Goal: Task Accomplishment & Management: Manage account settings

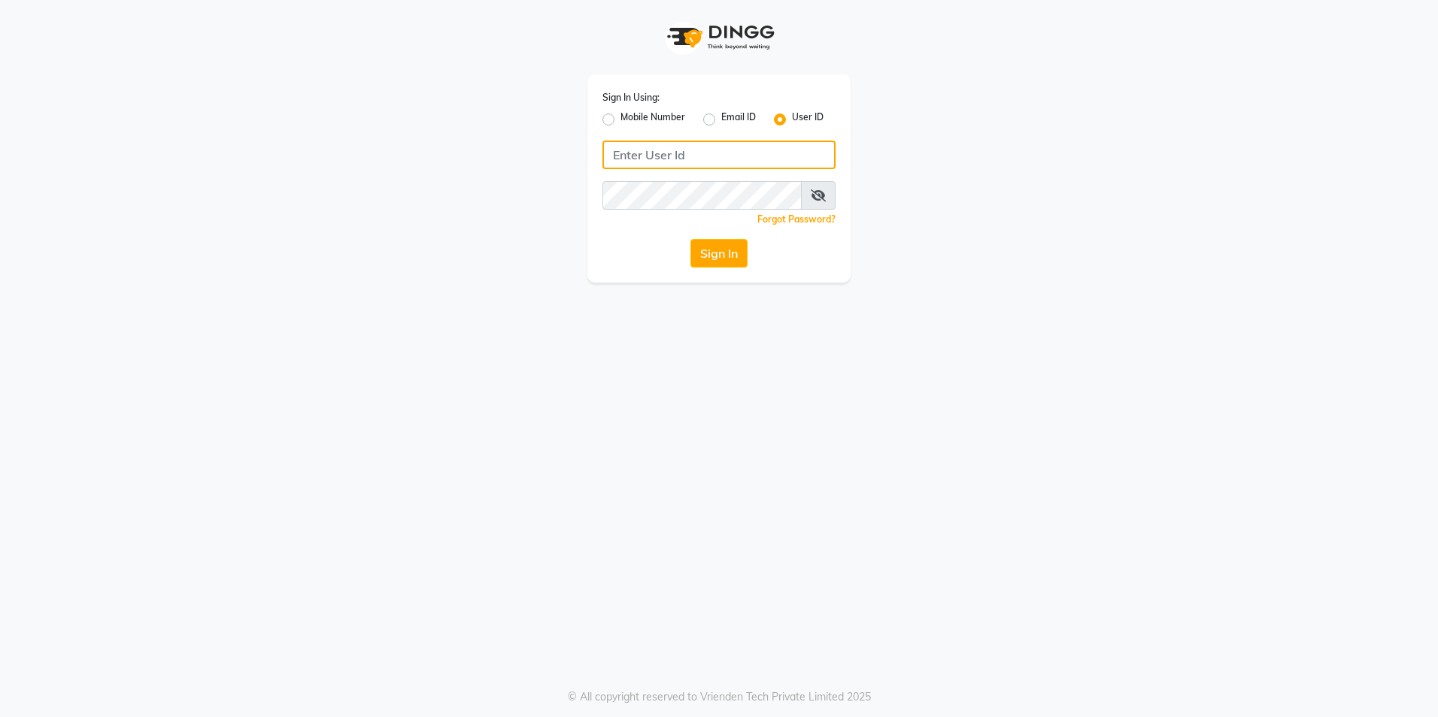
click at [722, 149] on input "Username" at bounding box center [718, 155] width 233 height 29
type input "e3967-01"
click at [733, 248] on button "Sign In" at bounding box center [718, 253] width 57 height 29
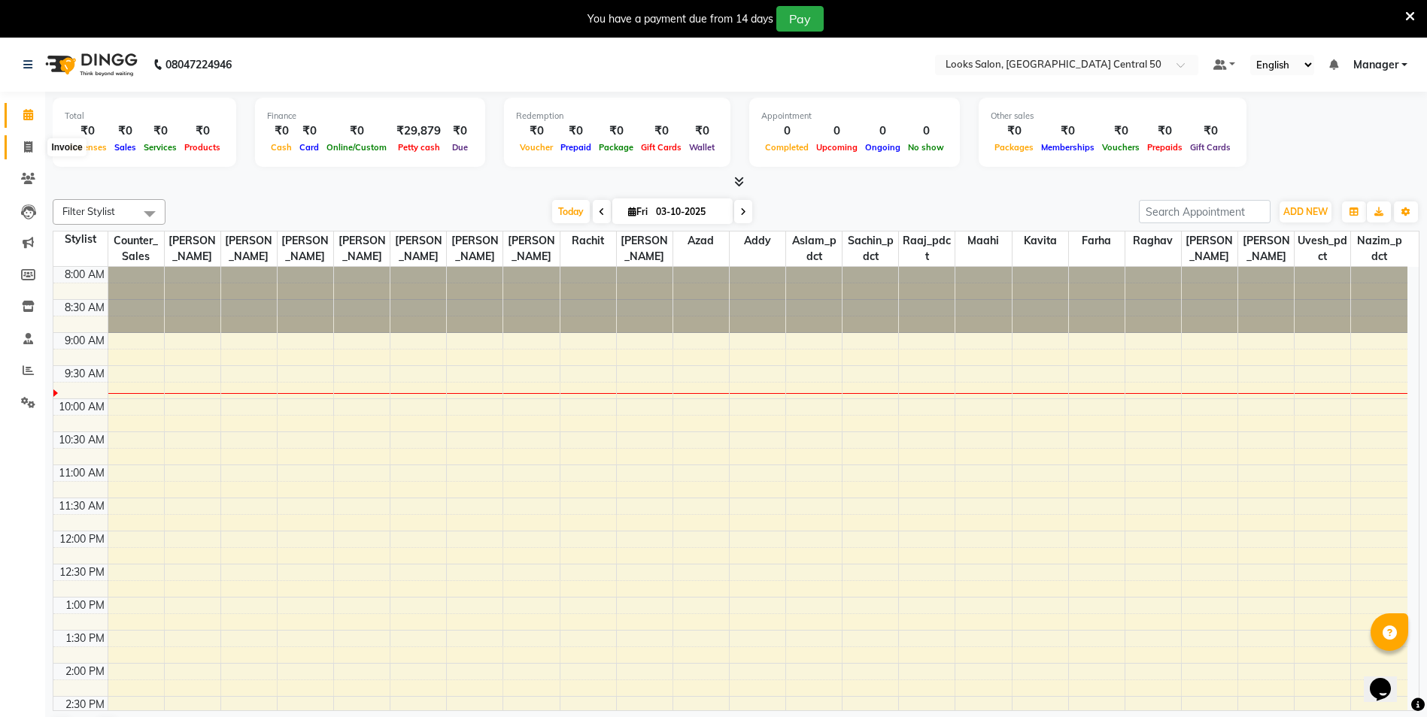
click at [24, 145] on icon at bounding box center [28, 146] width 8 height 11
select select "service"
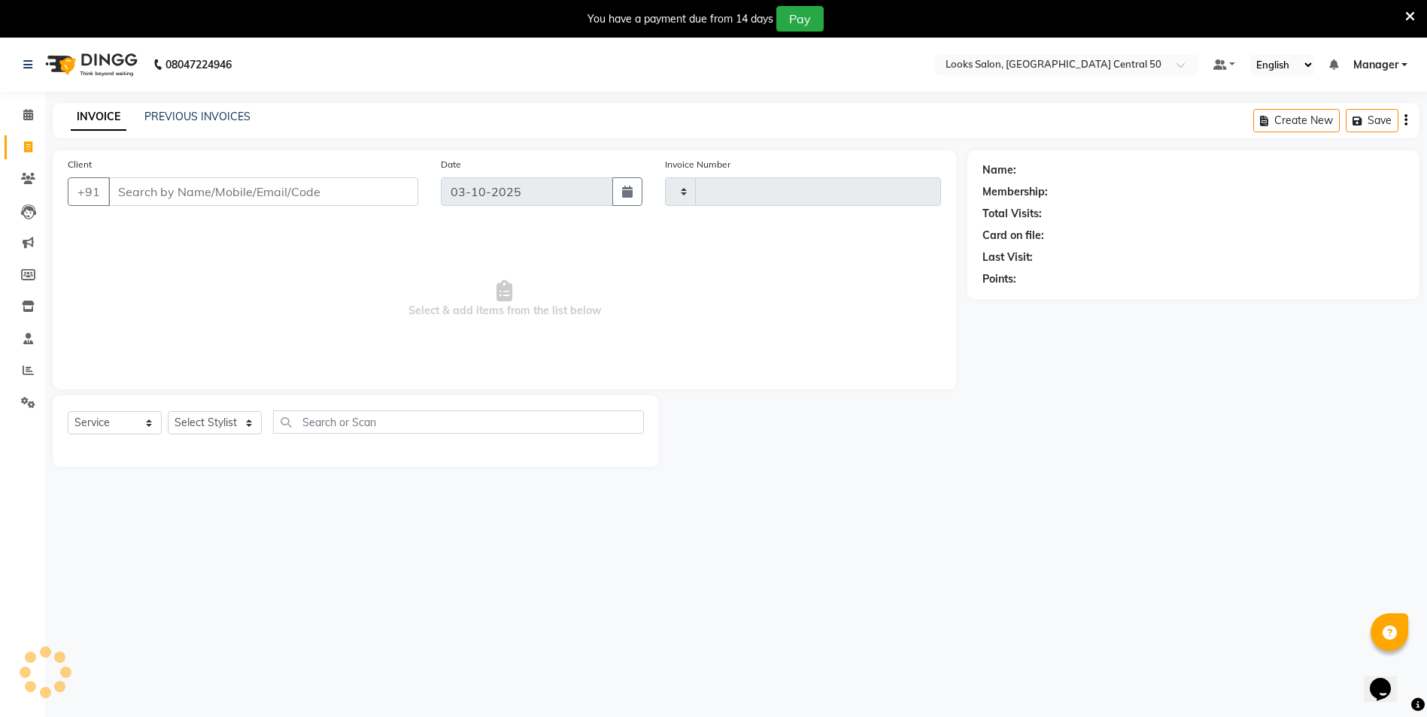
type input "0140"
select select "9051"
click at [26, 118] on icon at bounding box center [28, 114] width 10 height 11
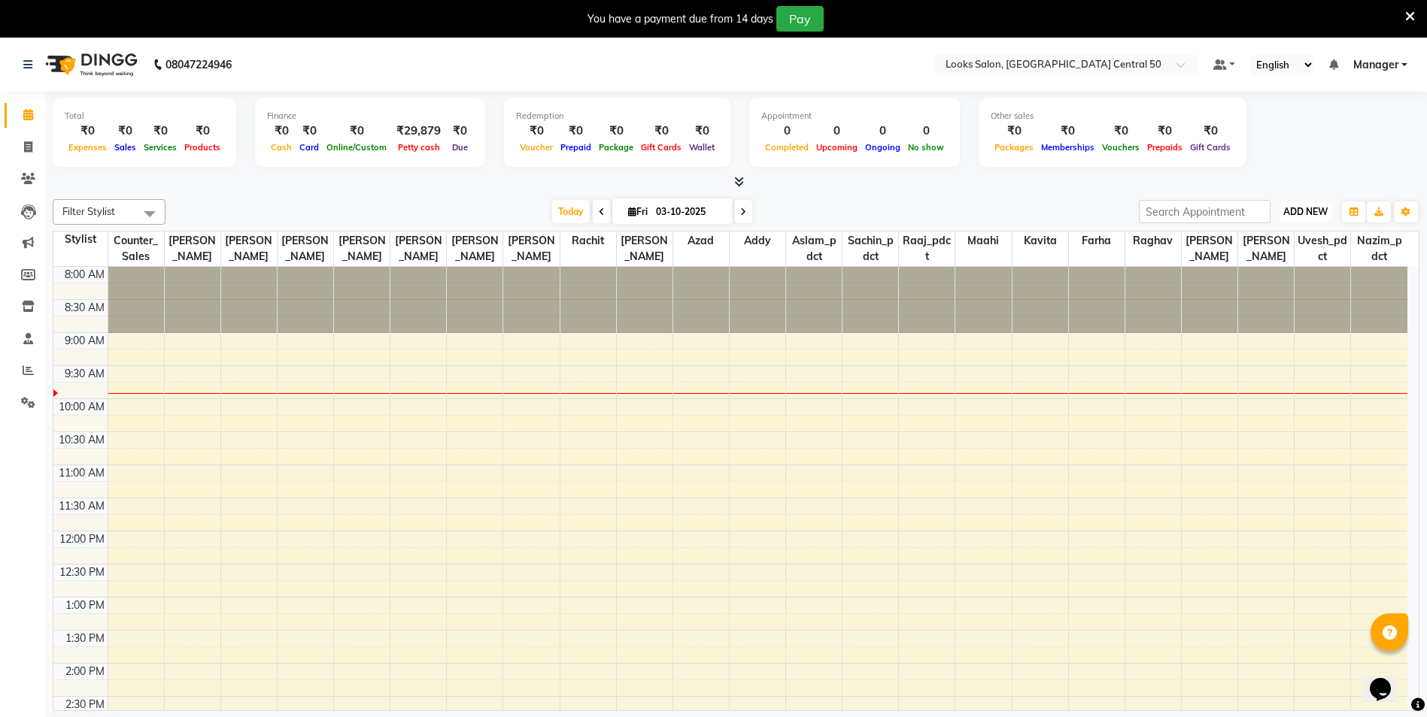
click at [1318, 213] on span "ADD NEW" at bounding box center [1305, 211] width 44 height 11
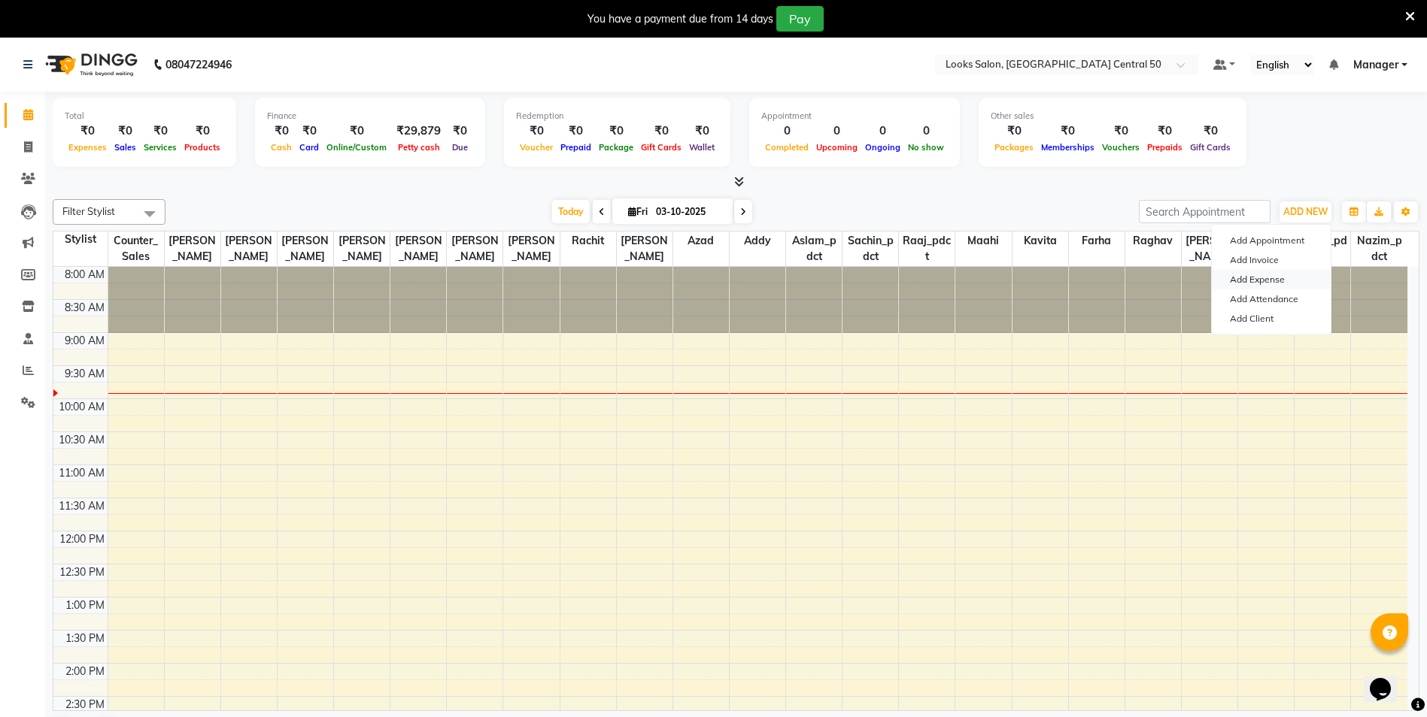
click at [1272, 280] on link "Add Expense" at bounding box center [1271, 280] width 119 height 20
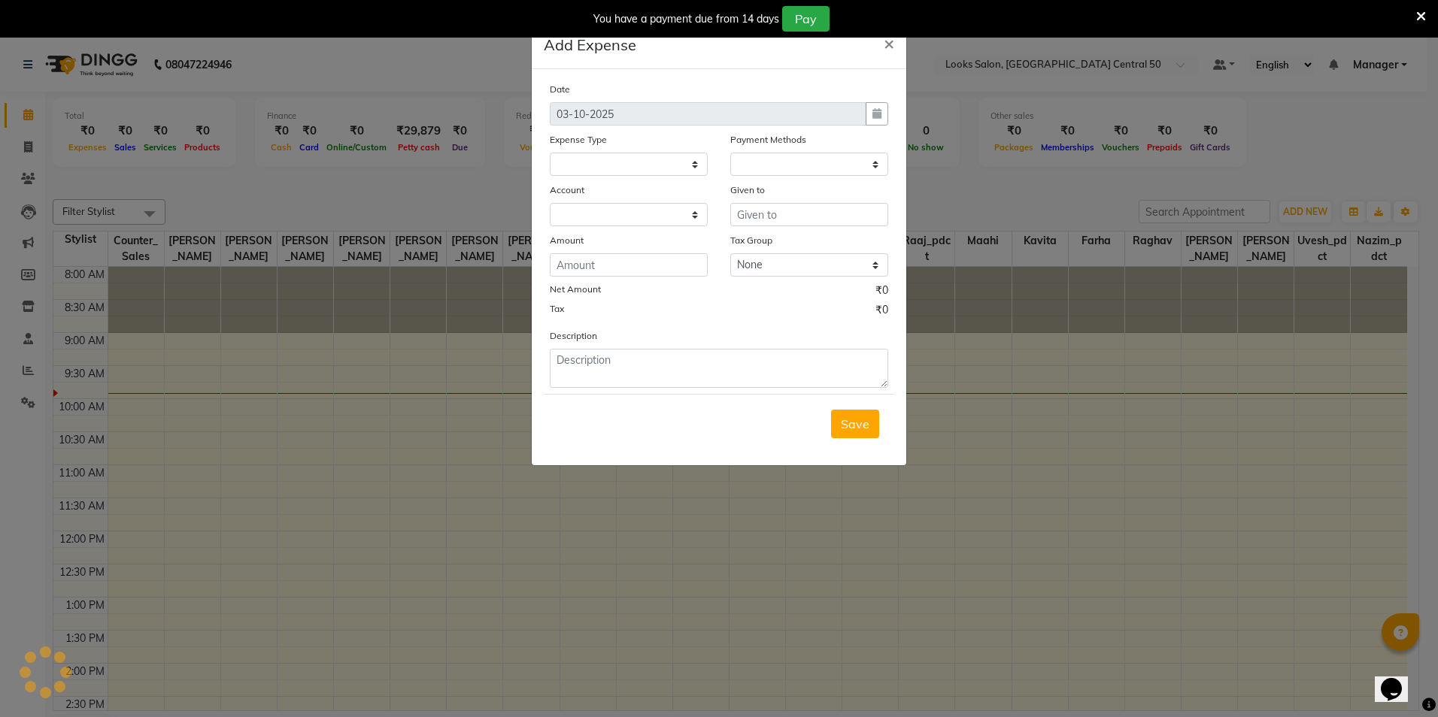
select select
select select "1"
select select "8325"
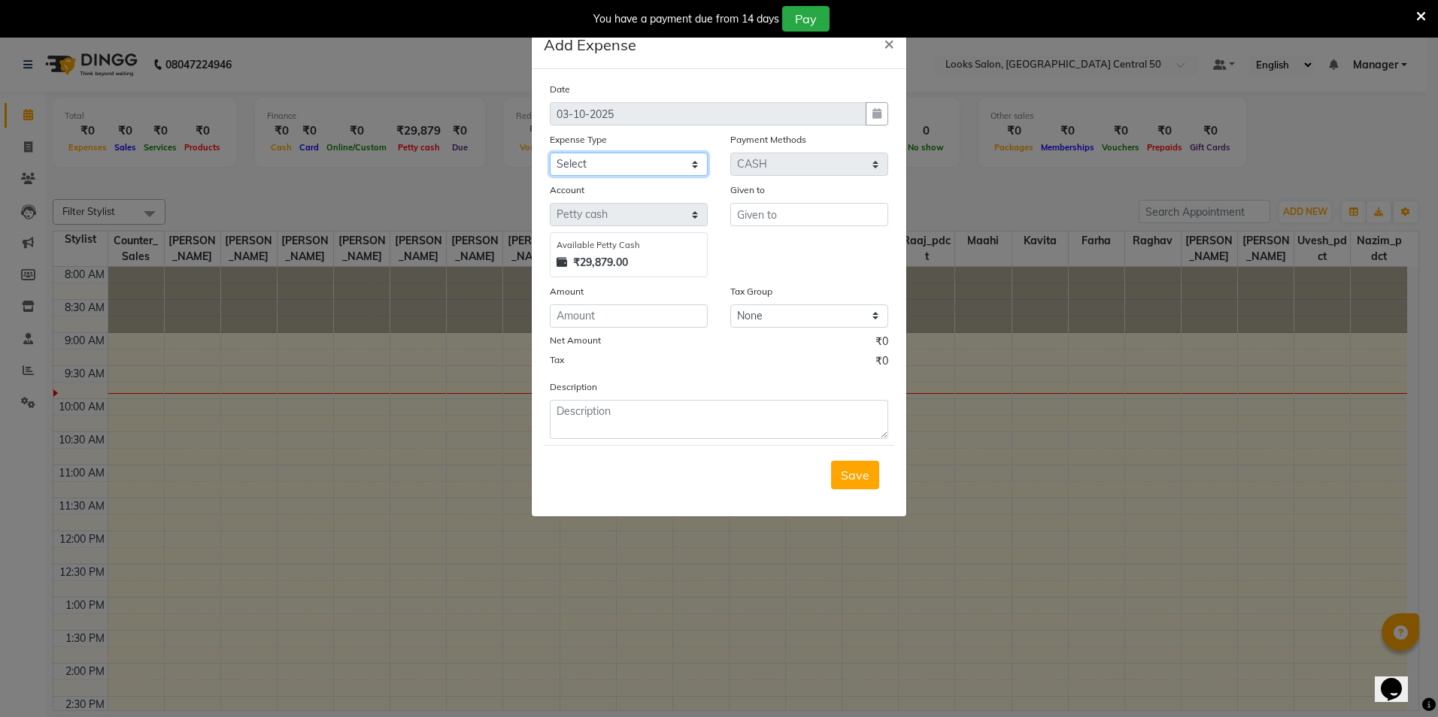
click at [680, 160] on select "Select Accommodation Aesthetics Bank Deposit BLINKIT Cash Handover Client Refun…" at bounding box center [629, 164] width 158 height 23
select select "23704"
click at [550, 153] on select "Select Accommodation Aesthetics Bank Deposit BLINKIT Cash Handover Client Refun…" at bounding box center [629, 164] width 158 height 23
click at [671, 157] on select "Select Accommodation Aesthetics Bank Deposit BLINKIT Cash Handover Client Refun…" at bounding box center [629, 164] width 158 height 23
click at [550, 153] on select "Select Accommodation Aesthetics Bank Deposit BLINKIT Cash Handover Client Refun…" at bounding box center [629, 164] width 158 height 23
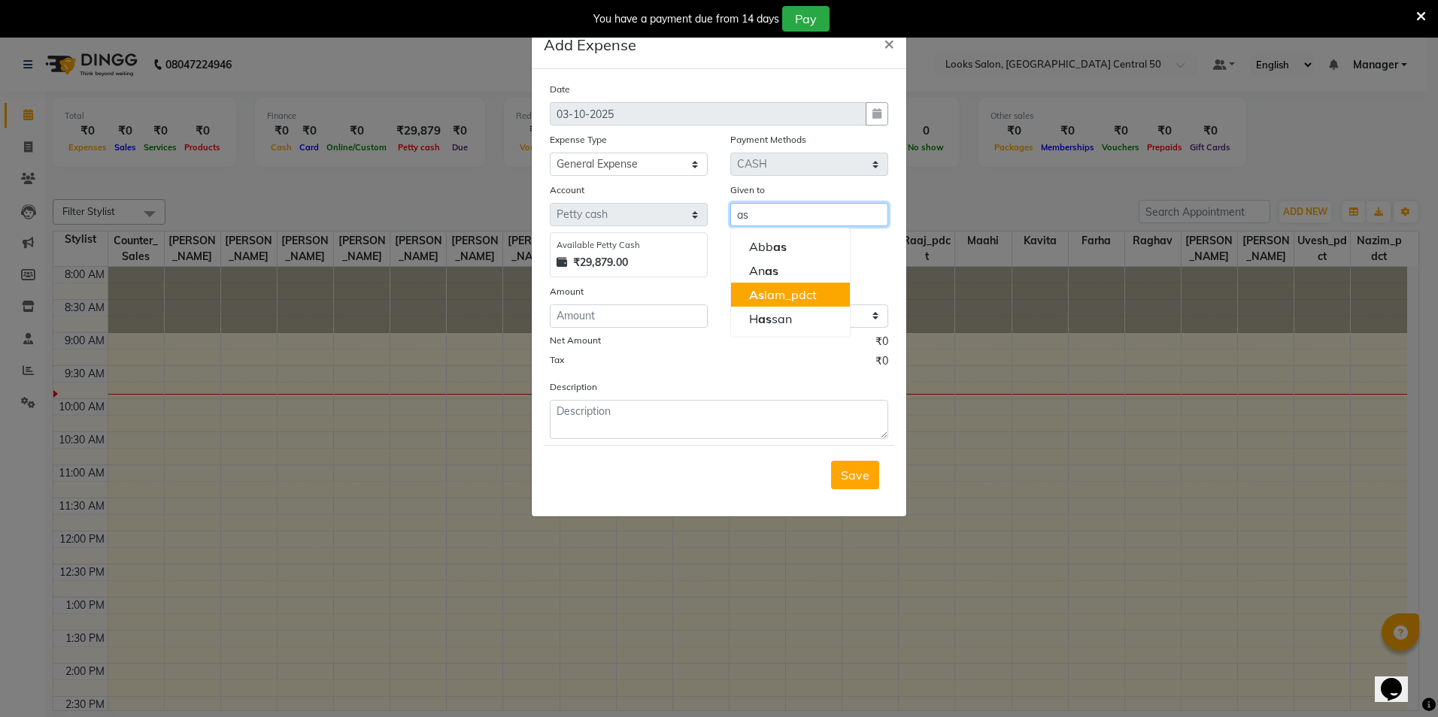
click at [762, 298] on span "As" at bounding box center [756, 294] width 15 height 15
type input "Aslam_pdct"
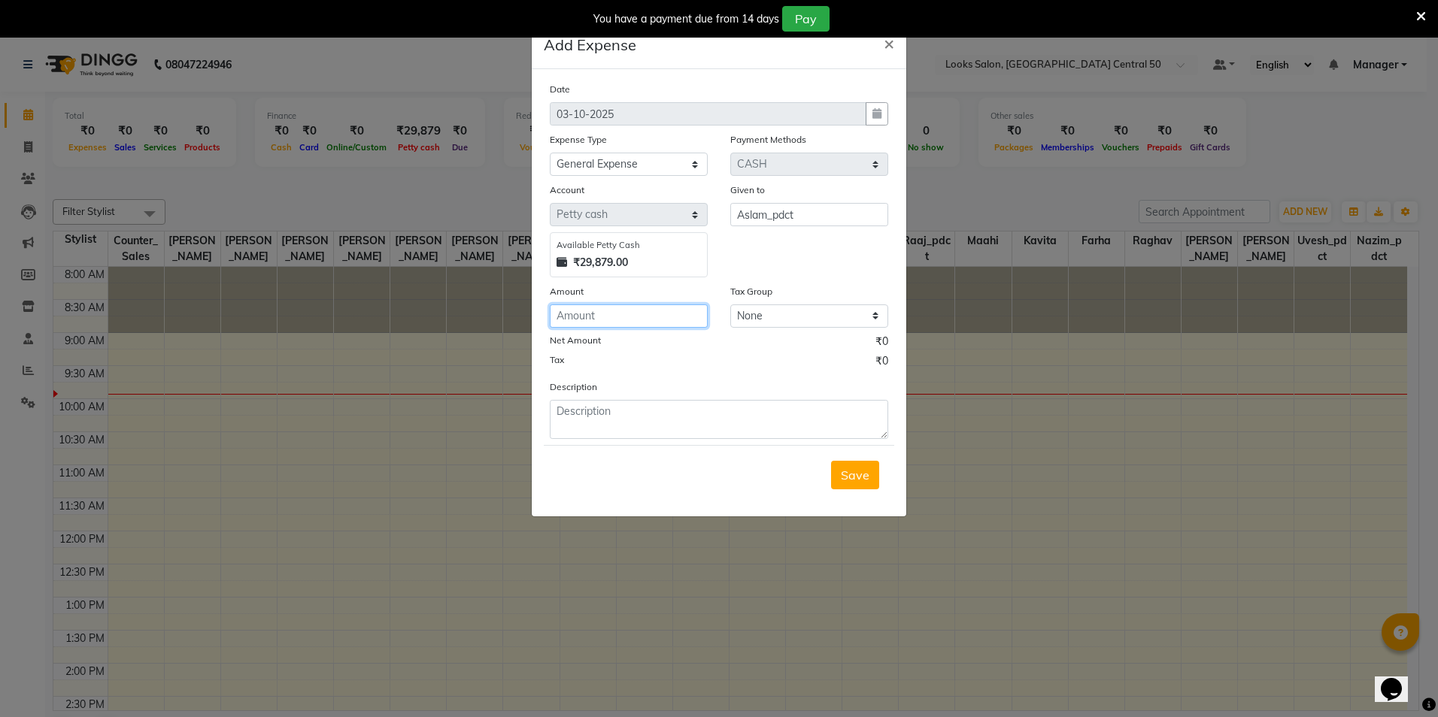
click at [657, 318] on input "number" at bounding box center [629, 316] width 158 height 23
type input "100"
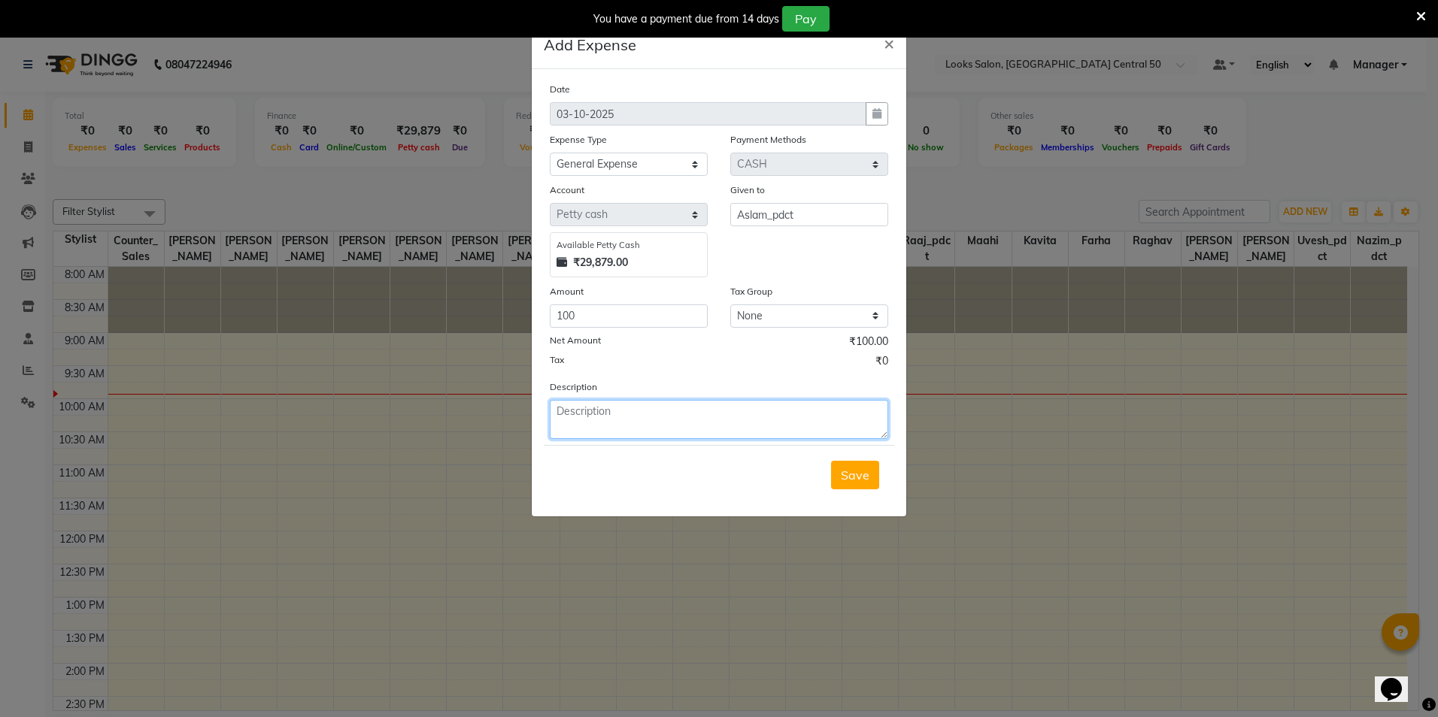
click at [678, 420] on textarea at bounding box center [719, 419] width 338 height 39
type textarea "for conveyance charge"
click at [861, 473] on span "Save" at bounding box center [855, 475] width 29 height 15
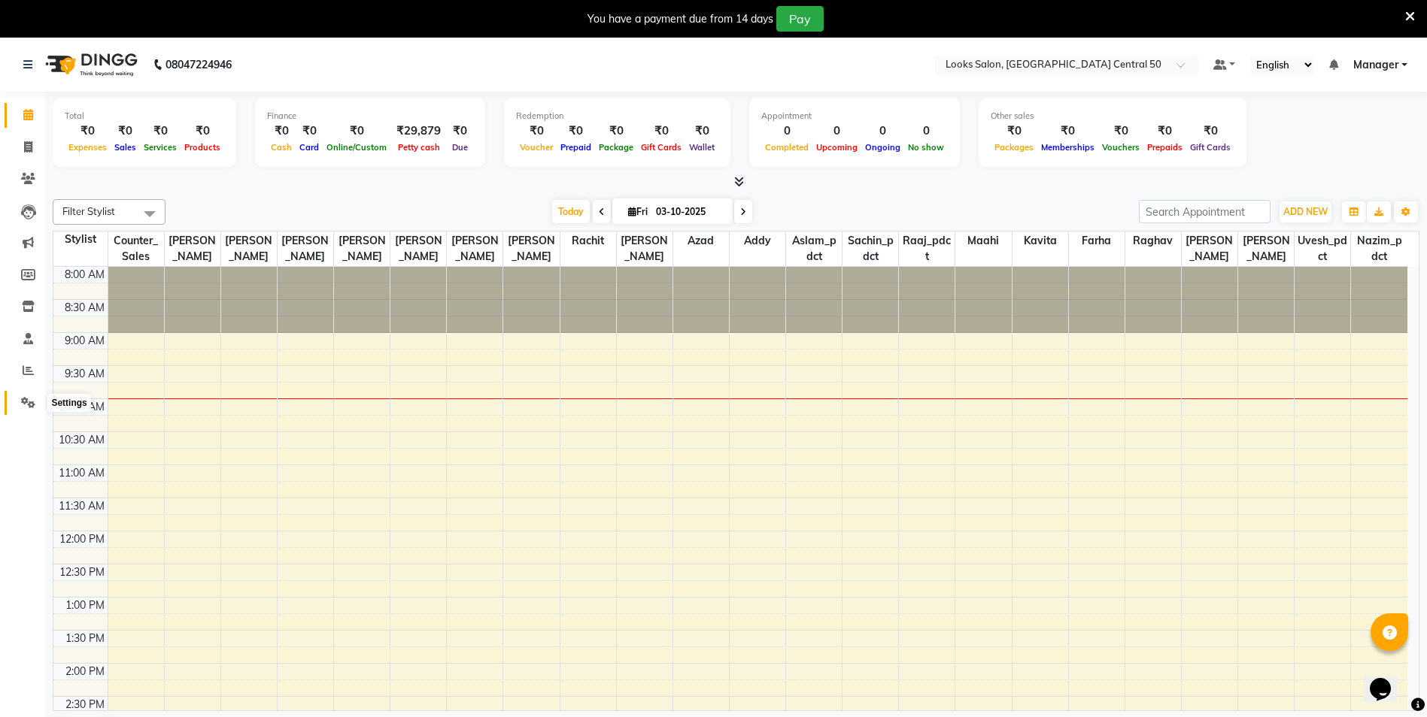
click at [28, 401] on icon at bounding box center [28, 402] width 14 height 11
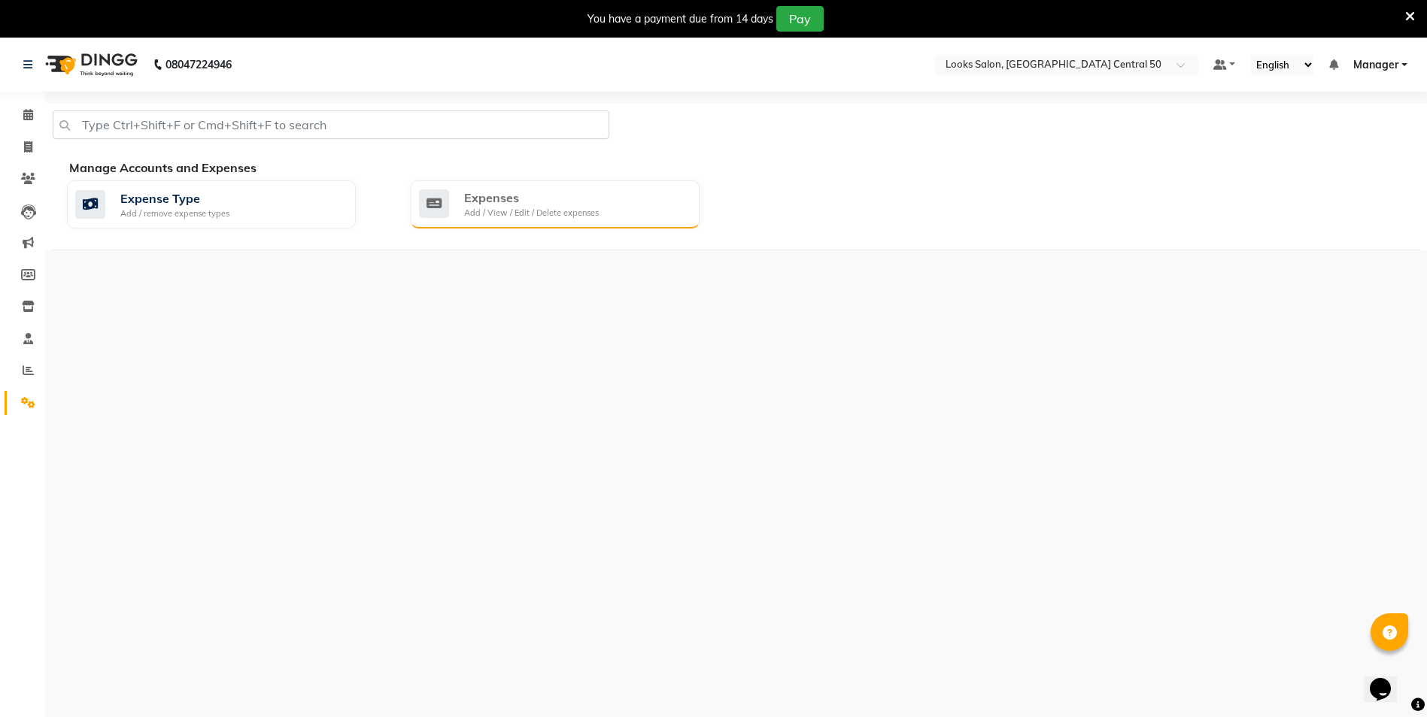
click at [482, 201] on div "Expenses" at bounding box center [531, 198] width 135 height 18
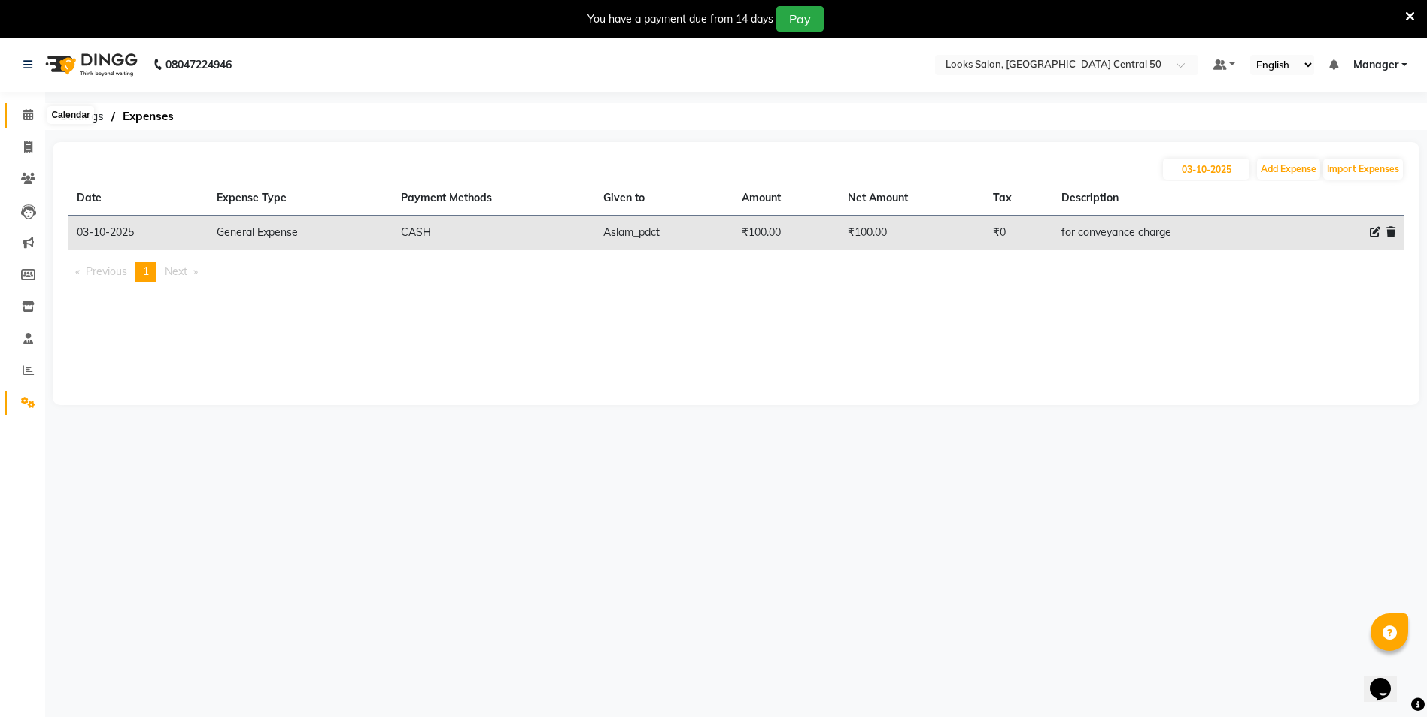
click at [26, 116] on icon at bounding box center [28, 114] width 10 height 11
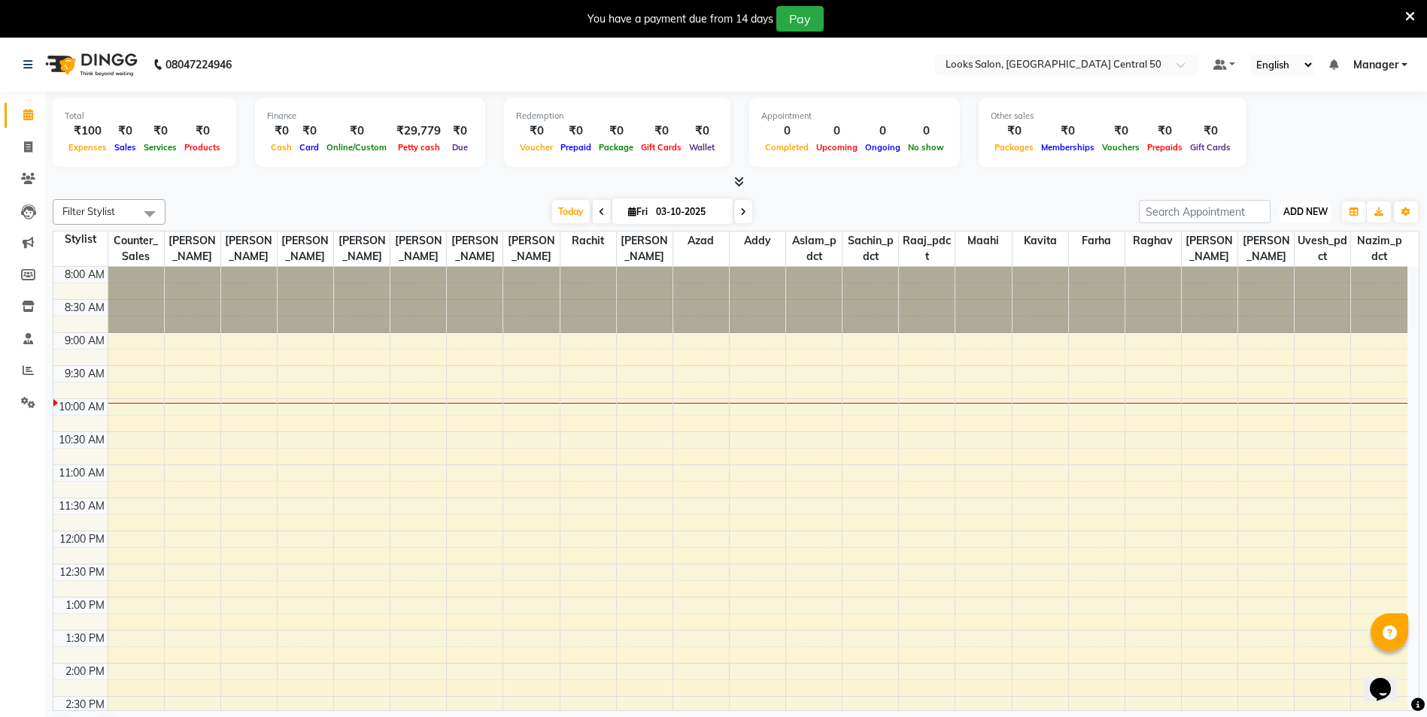
click at [1320, 212] on span "ADD NEW" at bounding box center [1305, 211] width 44 height 11
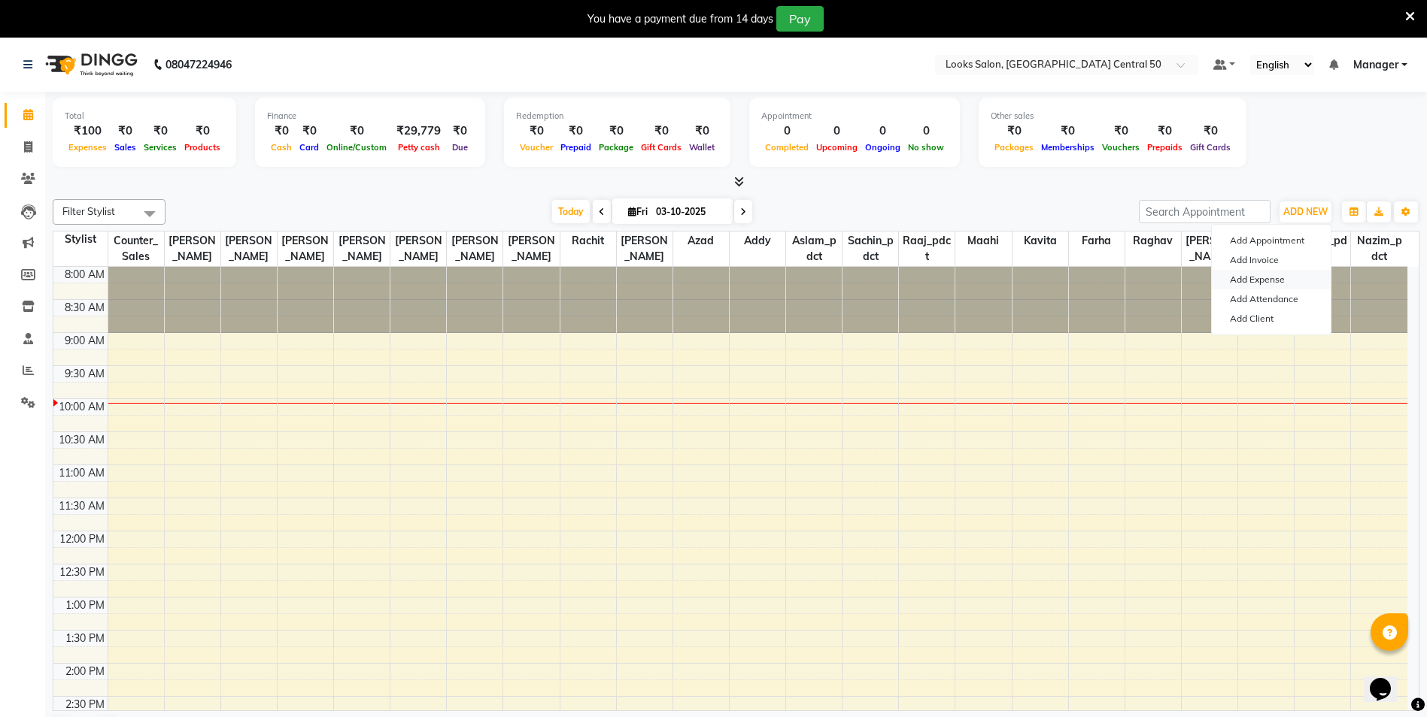
click at [1259, 276] on link "Add Expense" at bounding box center [1271, 280] width 119 height 20
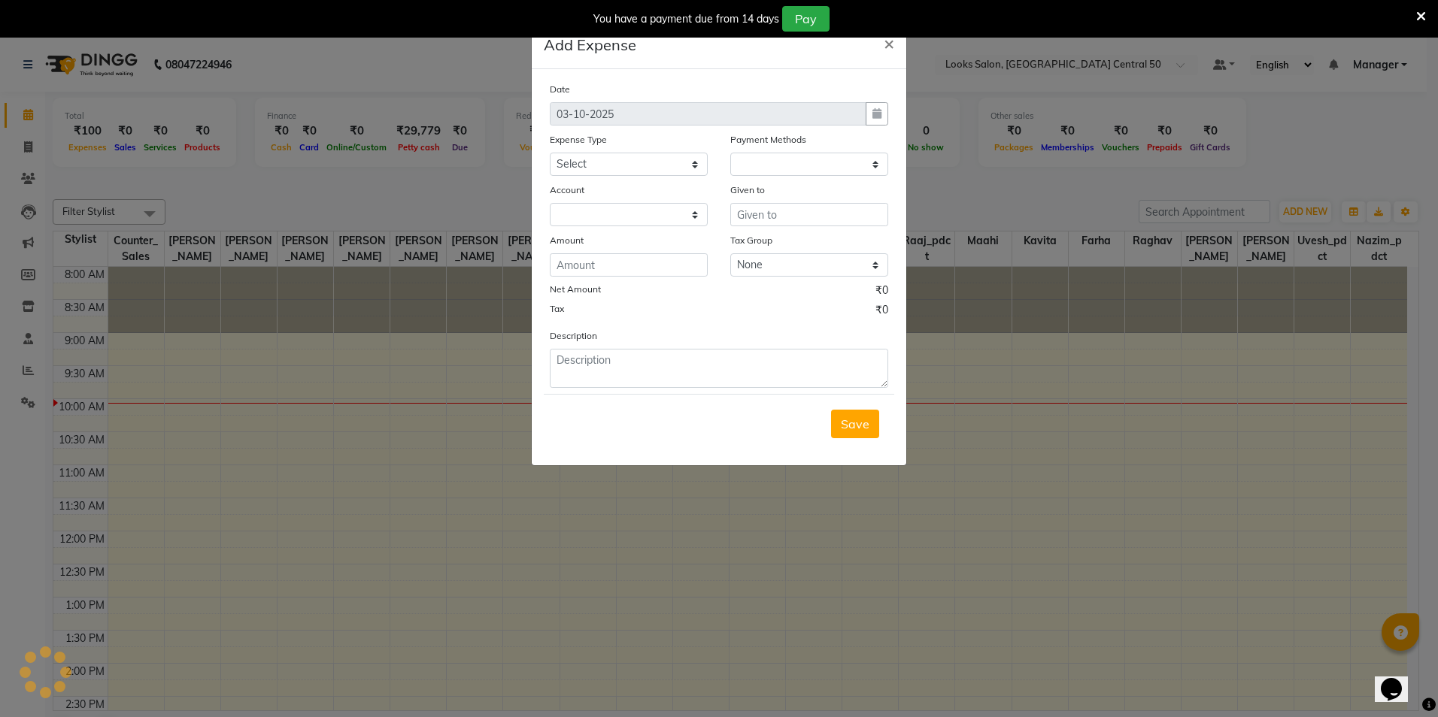
select select "1"
select select "8325"
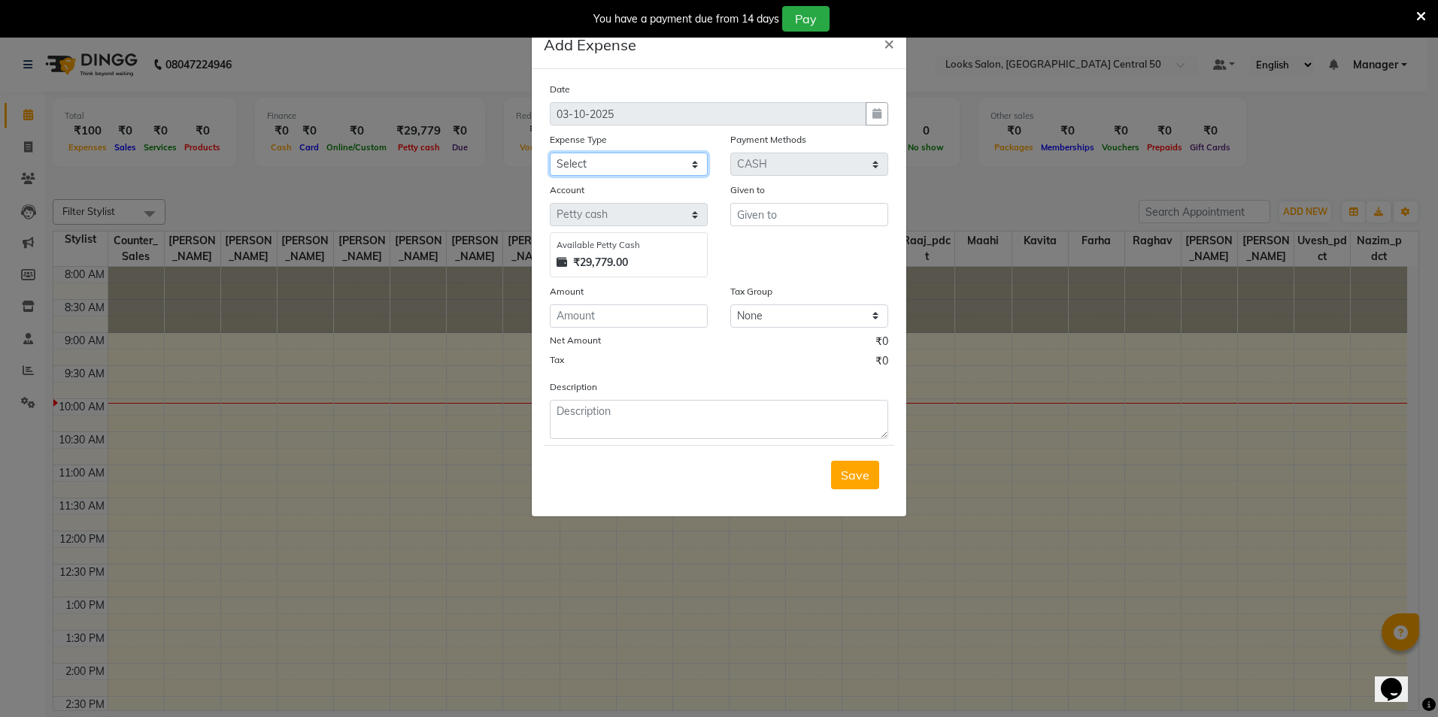
click at [642, 165] on select "Select Accommodation Aesthetics Bank Deposit BLINKIT Cash Handover Client Refun…" at bounding box center [629, 164] width 158 height 23
select select "24890"
click at [550, 153] on select "Select Accommodation Aesthetics Bank Deposit BLINKIT Cash Handover Client Refun…" at bounding box center [629, 164] width 158 height 23
click at [813, 211] on input "text" at bounding box center [809, 214] width 158 height 23
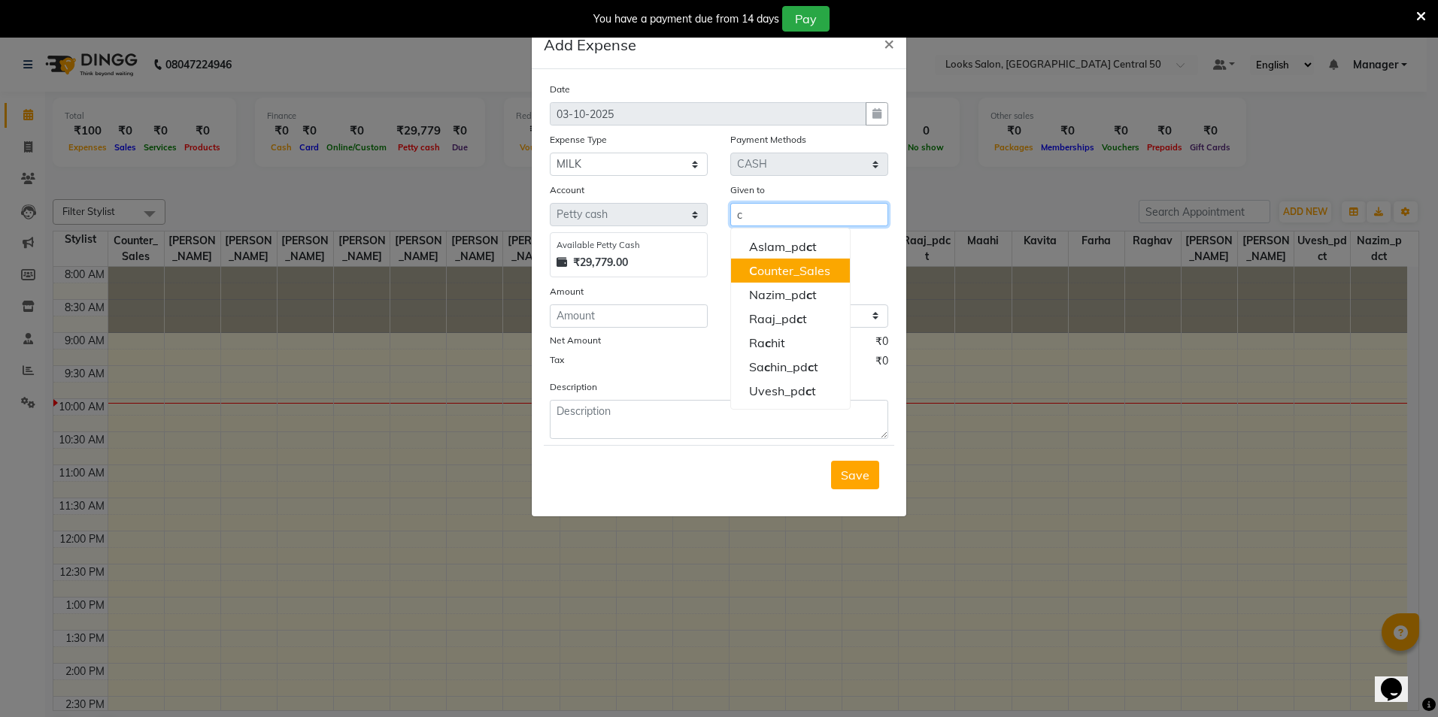
click at [796, 270] on ngb-highlight "C ounter_Sales" at bounding box center [789, 270] width 81 height 15
type input "Counter_Sales"
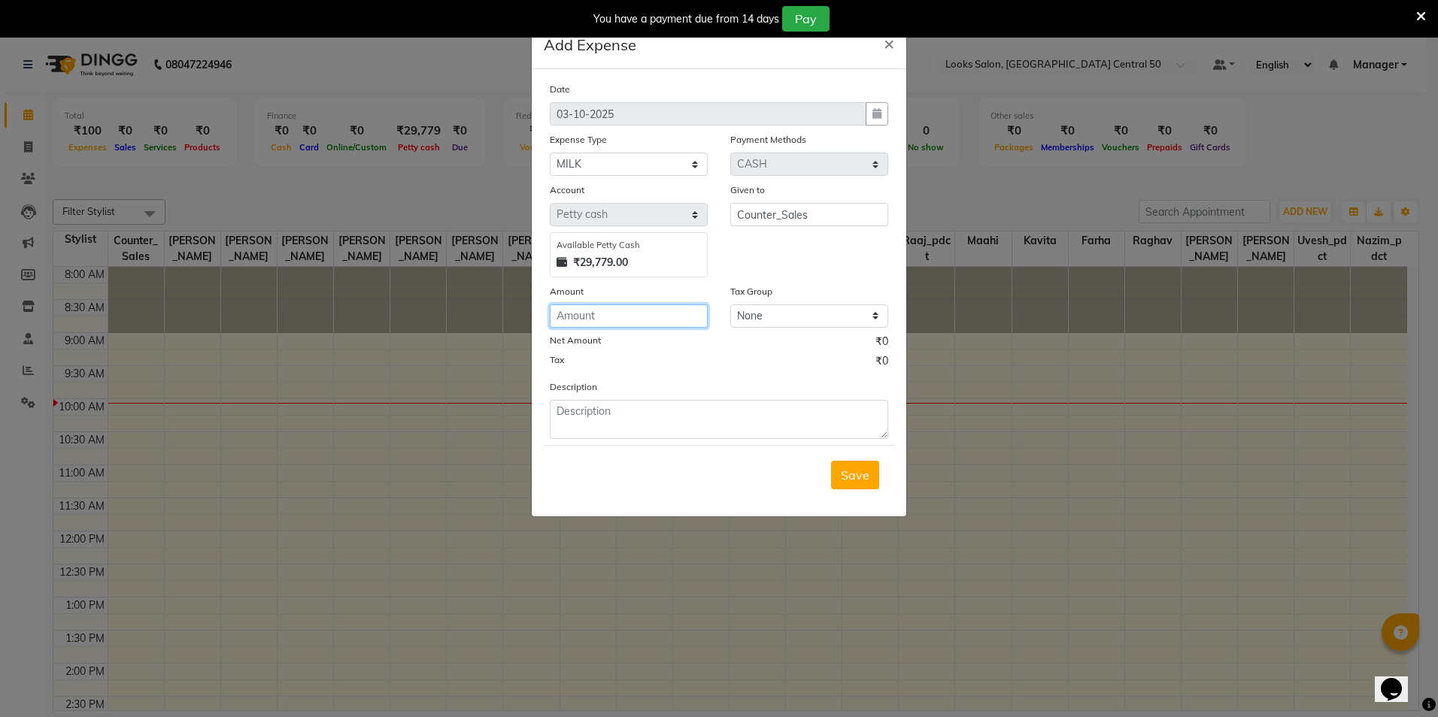
click at [650, 321] on input "number" at bounding box center [629, 316] width 158 height 23
type input "132"
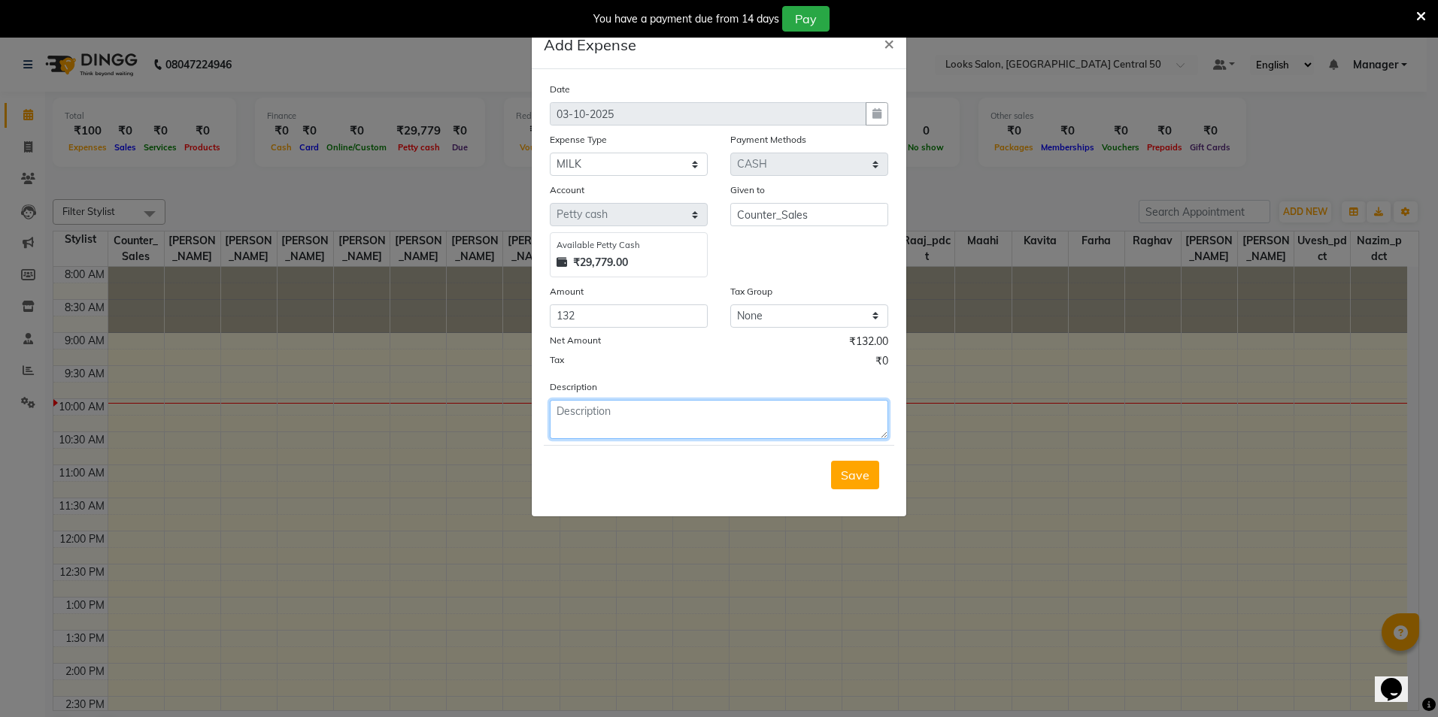
click at [720, 429] on textarea at bounding box center [719, 419] width 338 height 39
type textarea "for milk ([DATE])"
click at [869, 479] on button "Save" at bounding box center [855, 475] width 48 height 29
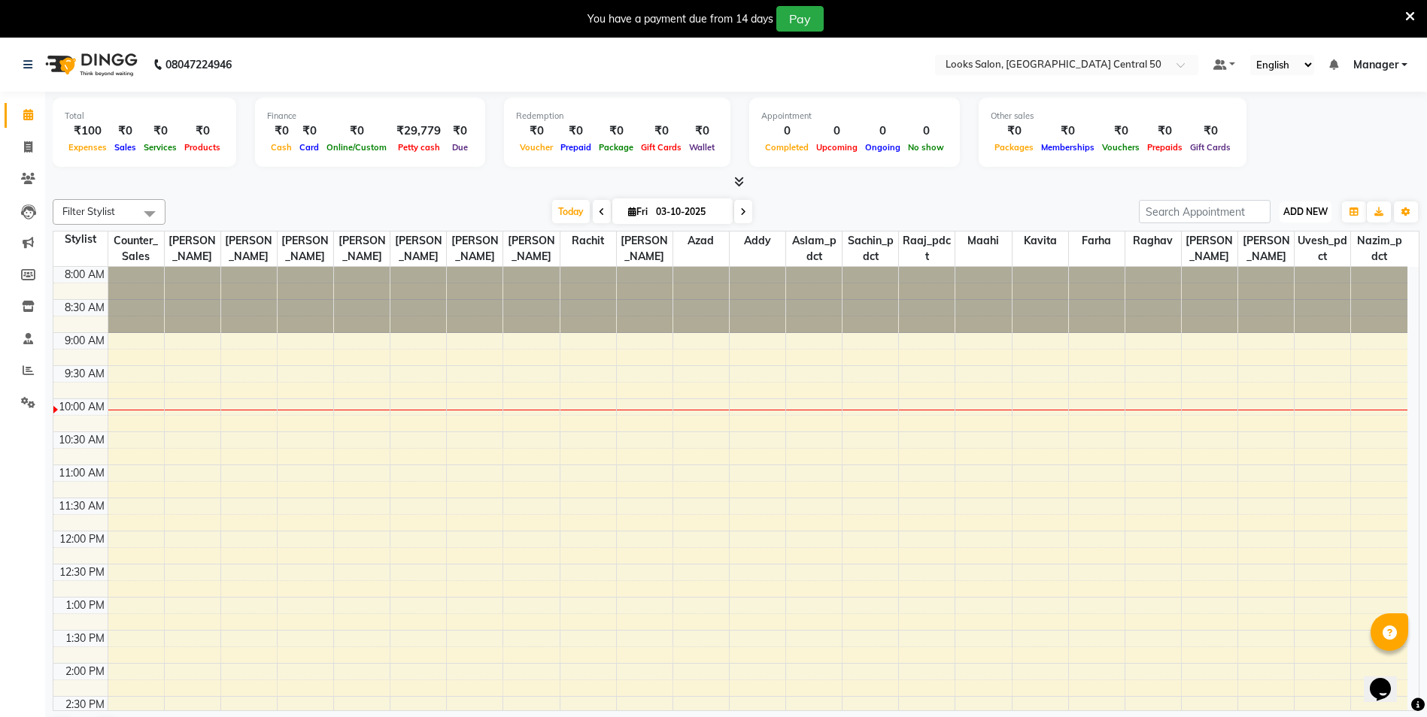
click at [1298, 209] on span "ADD NEW" at bounding box center [1305, 211] width 44 height 11
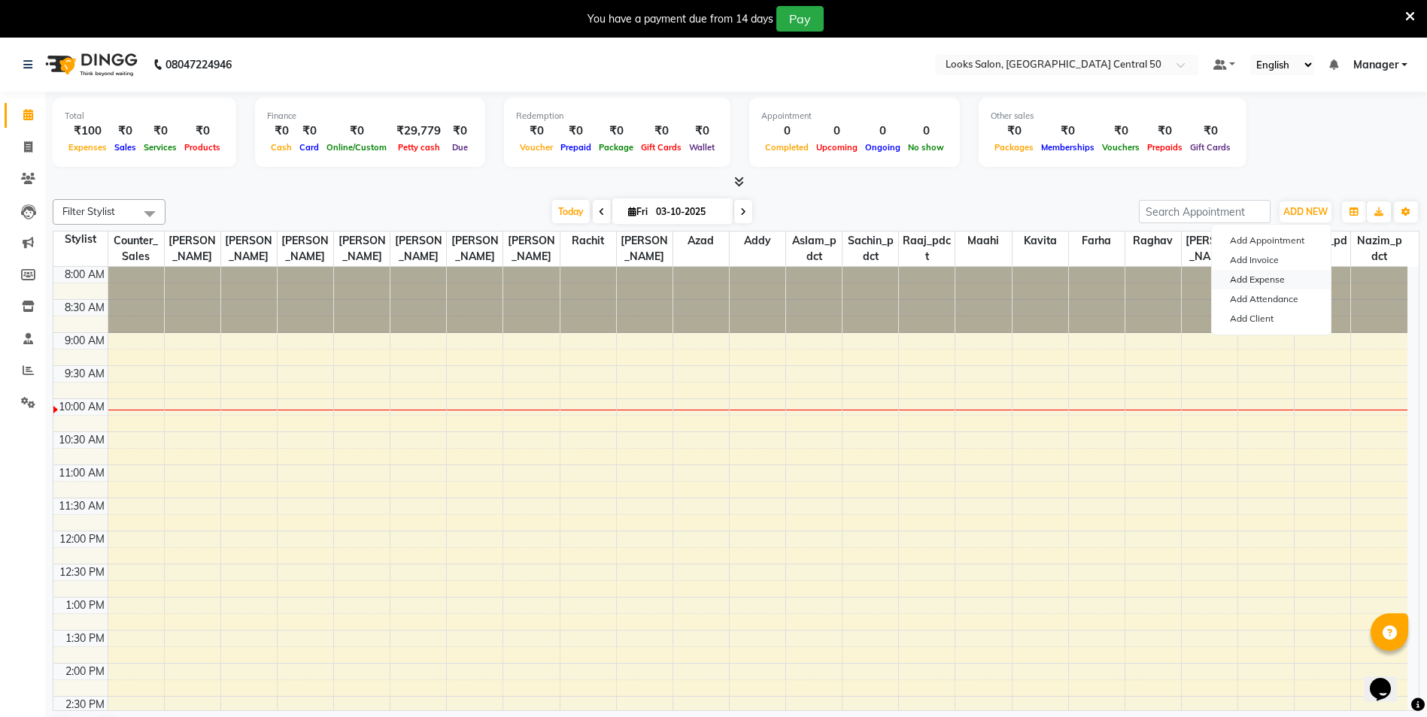
click at [1272, 273] on link "Add Expense" at bounding box center [1271, 280] width 119 height 20
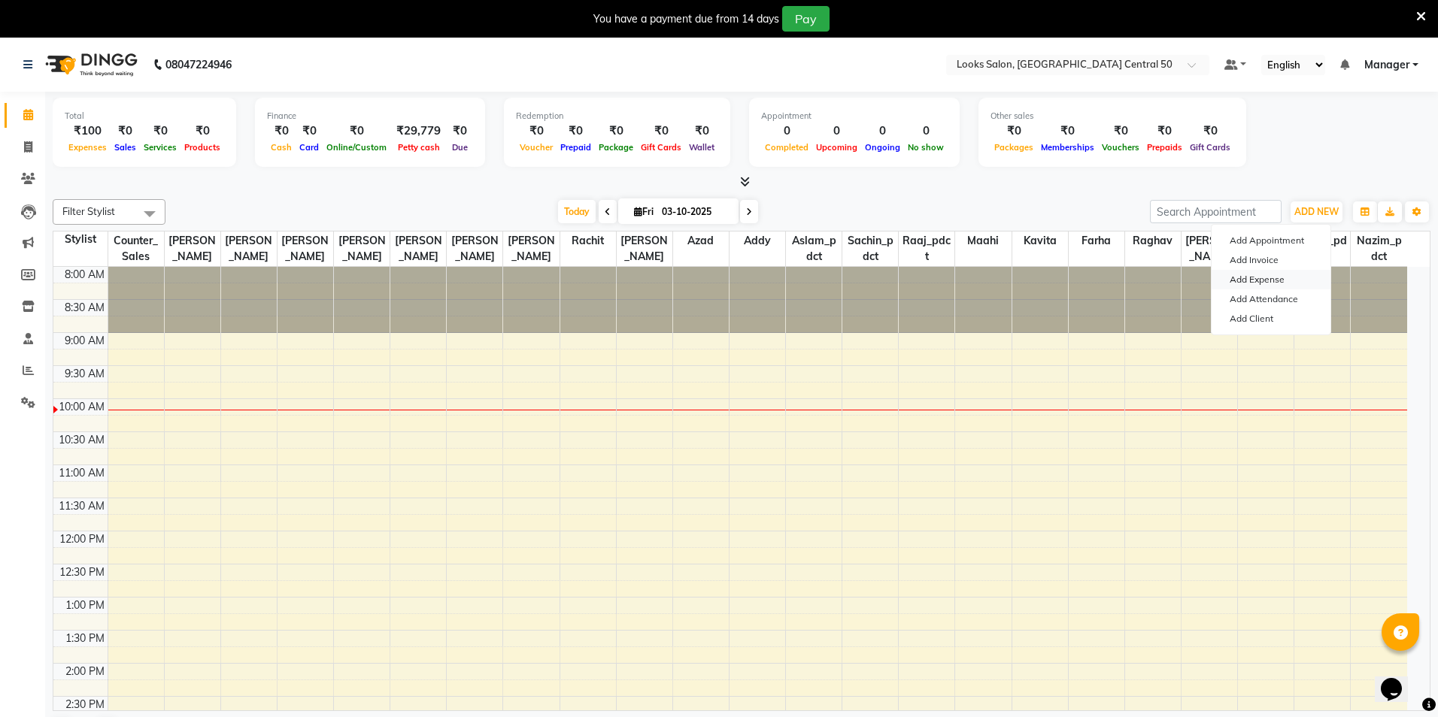
select select "1"
select select "8325"
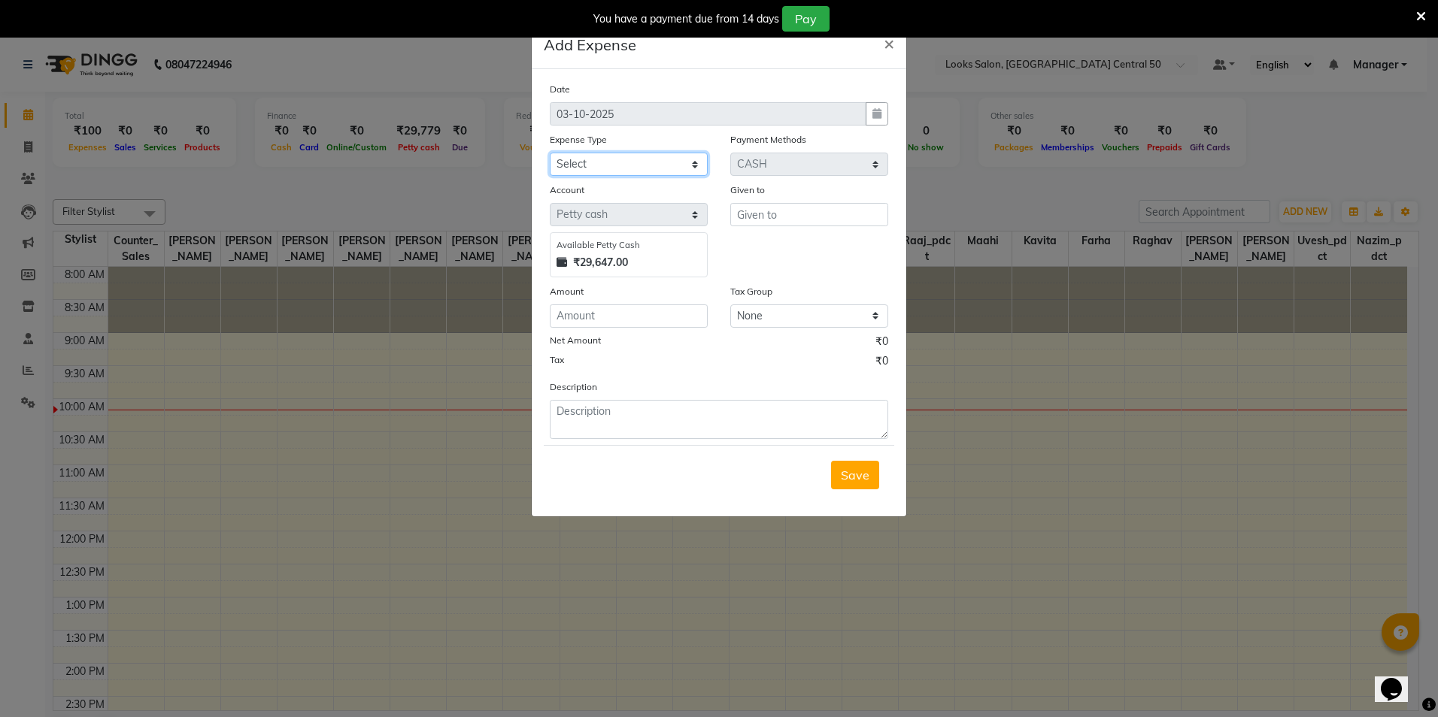
drag, startPoint x: 670, startPoint y: 161, endPoint x: 682, endPoint y: 164, distance: 12.4
click at [681, 166] on select "Select Accommodation Aesthetics Bank Deposit BLINKIT Cash Handover Client Refun…" at bounding box center [629, 164] width 158 height 23
select select "24890"
click at [550, 153] on select "Select Accommodation Aesthetics Bank Deposit BLINKIT Cash Handover Client Refun…" at bounding box center [629, 164] width 158 height 23
click at [846, 213] on input "text" at bounding box center [809, 214] width 158 height 23
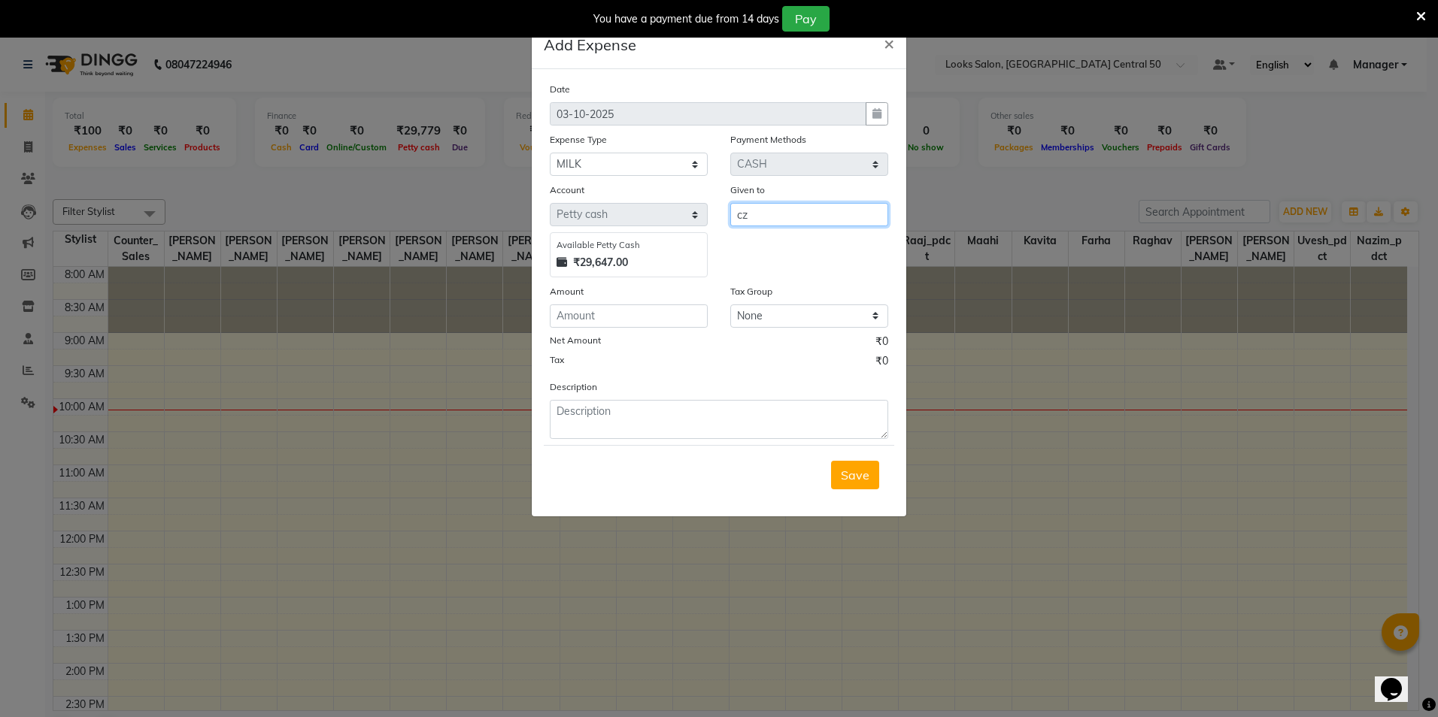
type input "c"
type input "z"
click at [787, 238] on button "Cou nter_Sales" at bounding box center [790, 247] width 119 height 24
type input "Counter_Sales"
click at [618, 322] on input "number" at bounding box center [629, 316] width 158 height 23
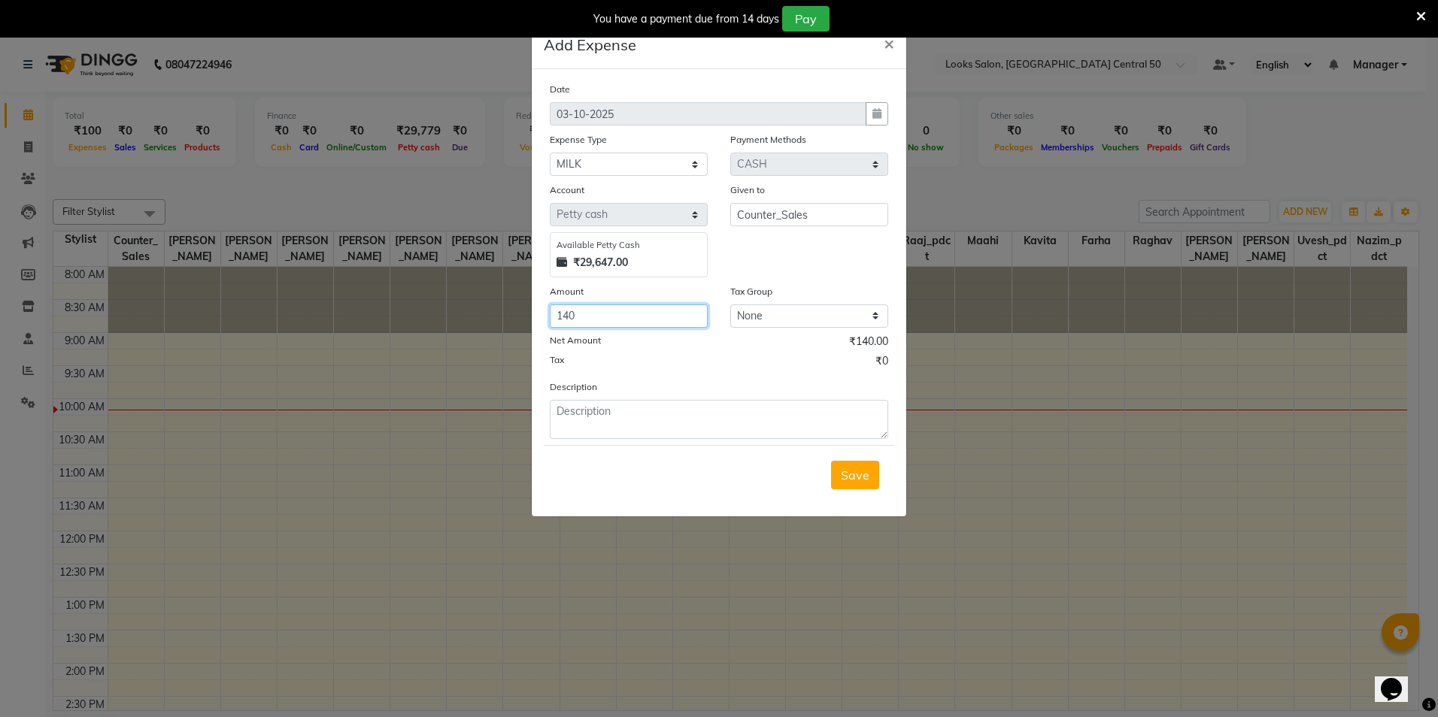
type input "140"
click at [714, 417] on textarea at bounding box center [719, 419] width 338 height 39
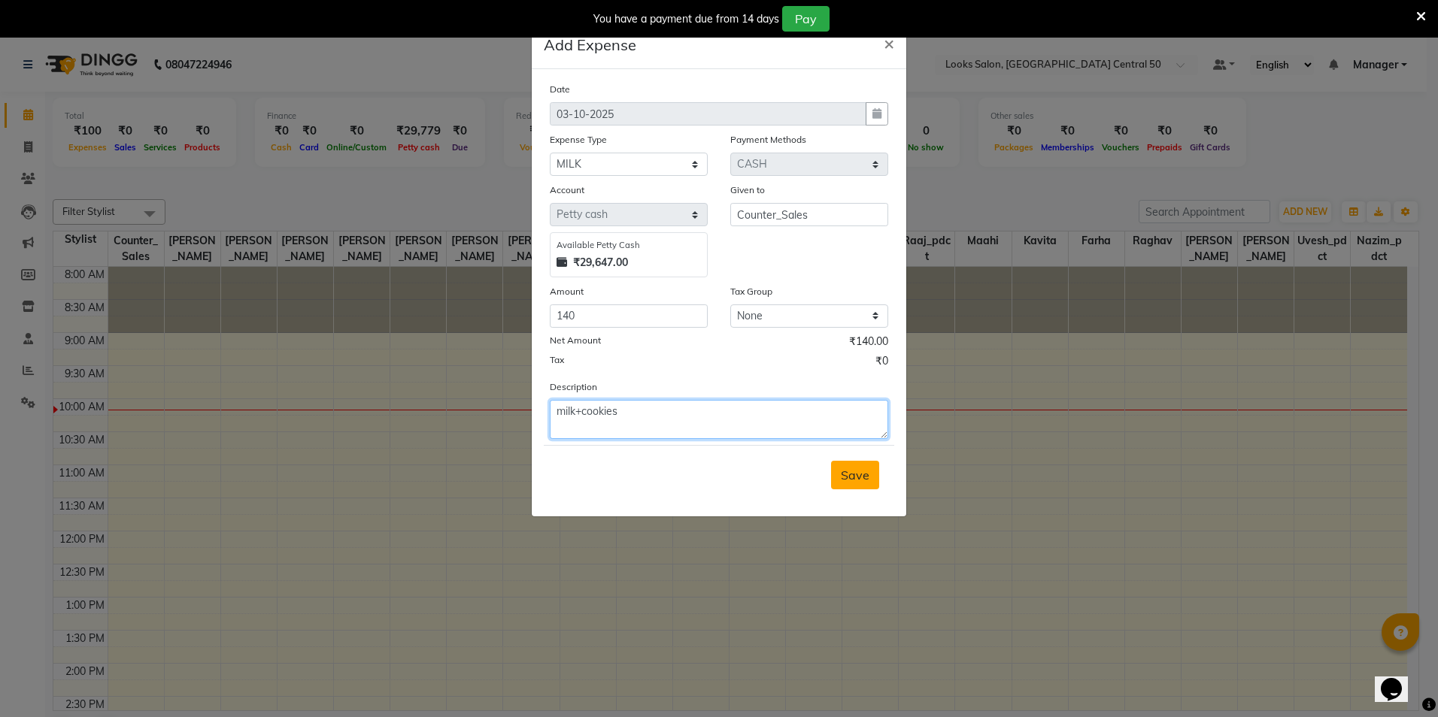
type textarea "milk+cookies"
click at [864, 466] on button "Save" at bounding box center [855, 475] width 48 height 29
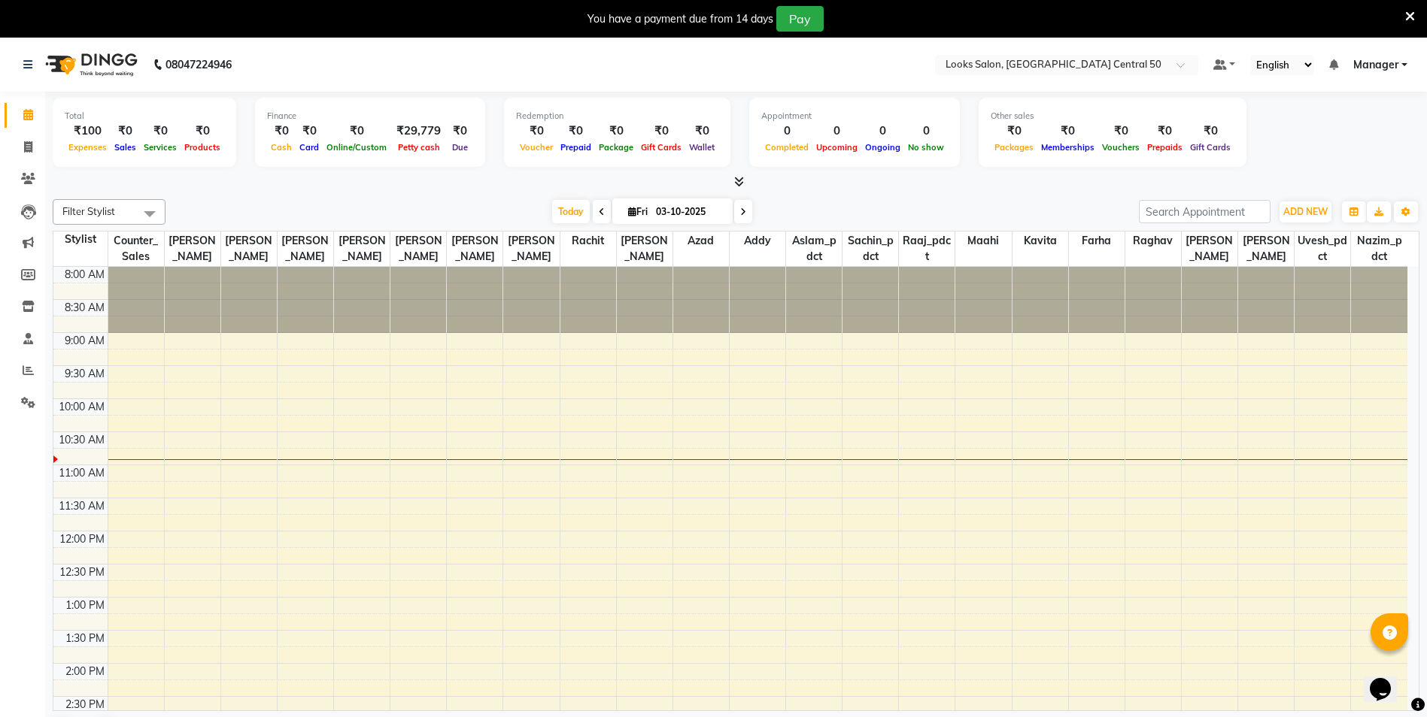
drag, startPoint x: 613, startPoint y: 554, endPoint x: 564, endPoint y: 624, distance: 85.3
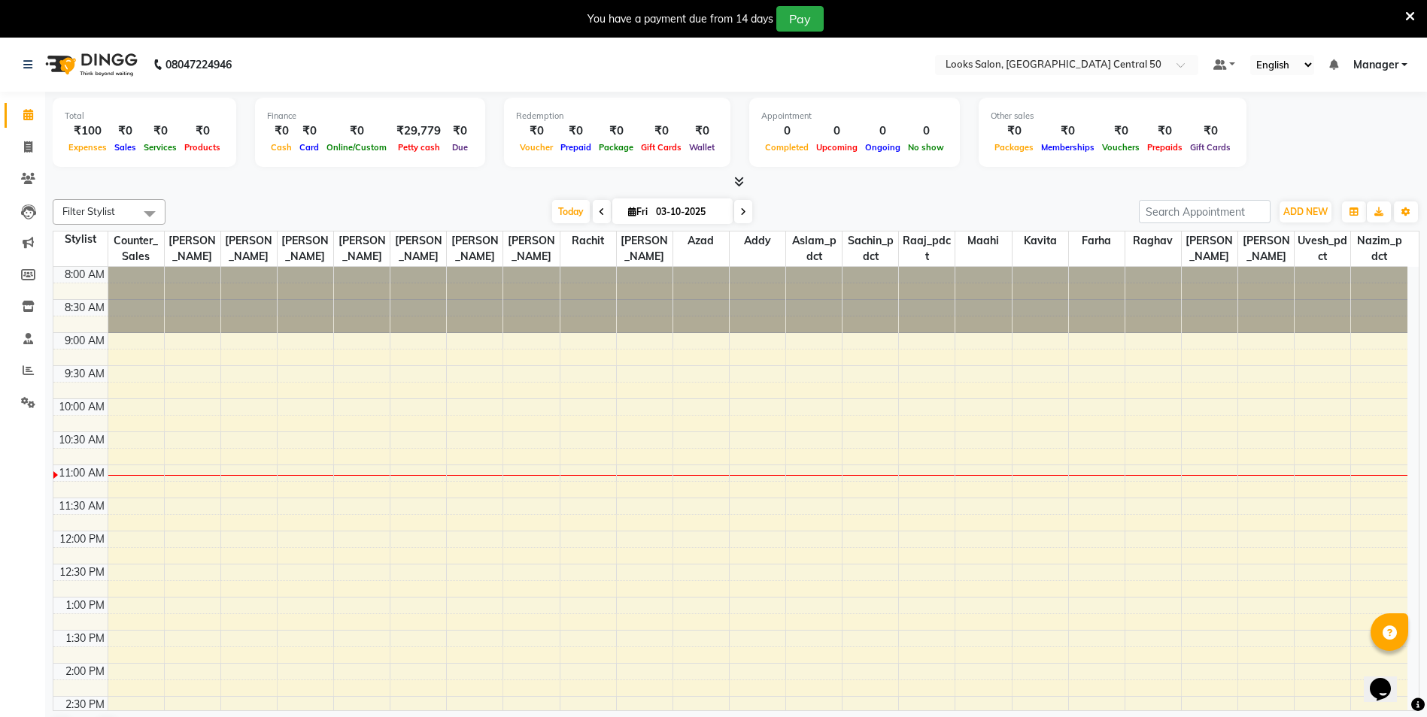
drag, startPoint x: 564, startPoint y: 624, endPoint x: 338, endPoint y: 66, distance: 602.2
click at [338, 66] on nav "08047224946 Select Location × Looks Salon, [GEOGRAPHIC_DATA] Central 50 Default…" at bounding box center [713, 65] width 1427 height 54
click at [28, 67] on icon at bounding box center [27, 64] width 9 height 11
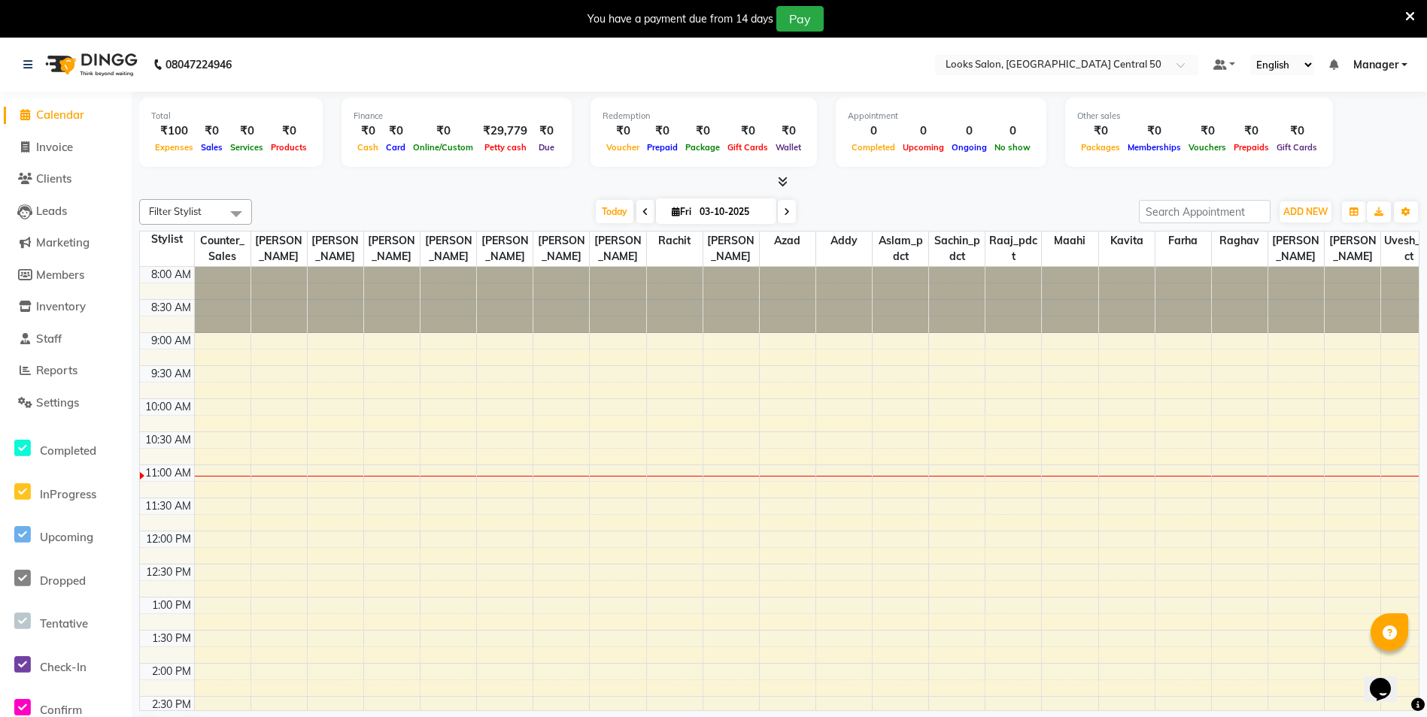
click at [49, 362] on li "Reports" at bounding box center [66, 371] width 132 height 32
click at [56, 369] on span "Reports" at bounding box center [56, 370] width 41 height 14
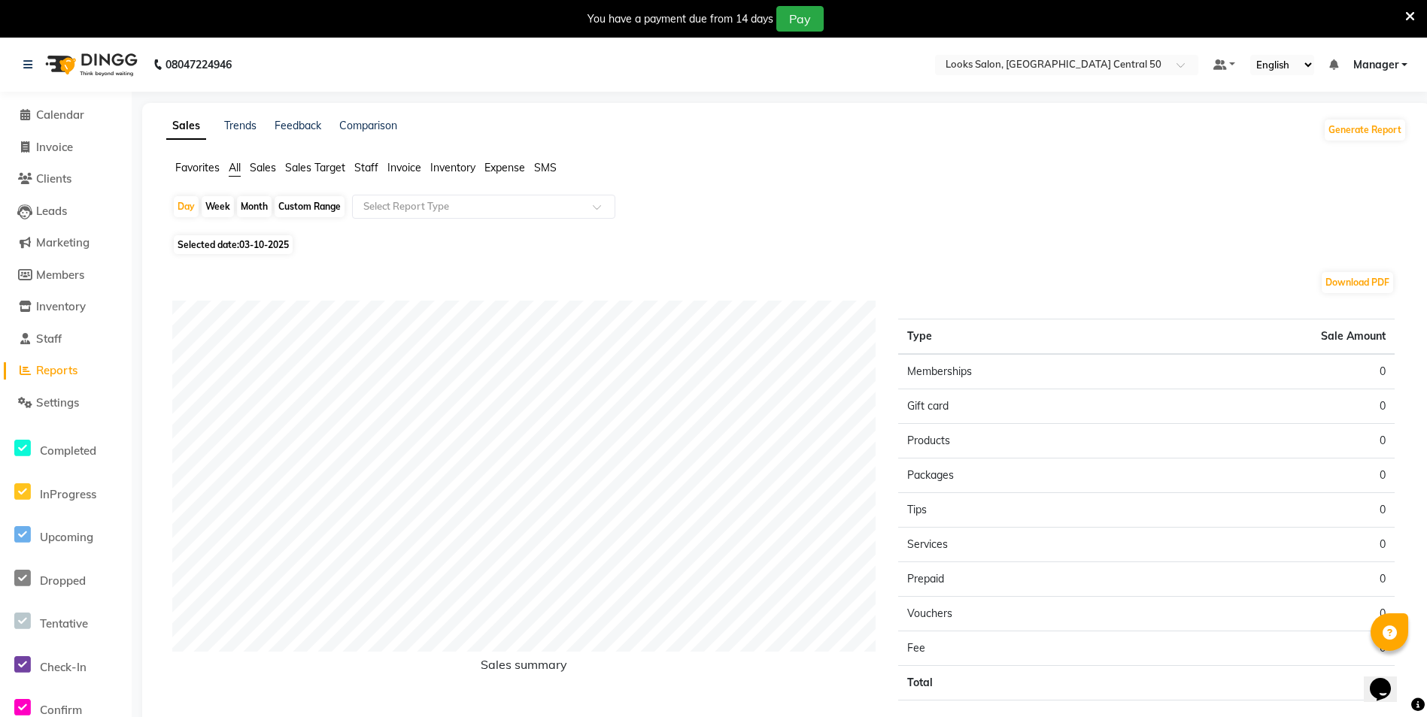
click at [517, 170] on span "Expense" at bounding box center [504, 168] width 41 height 14
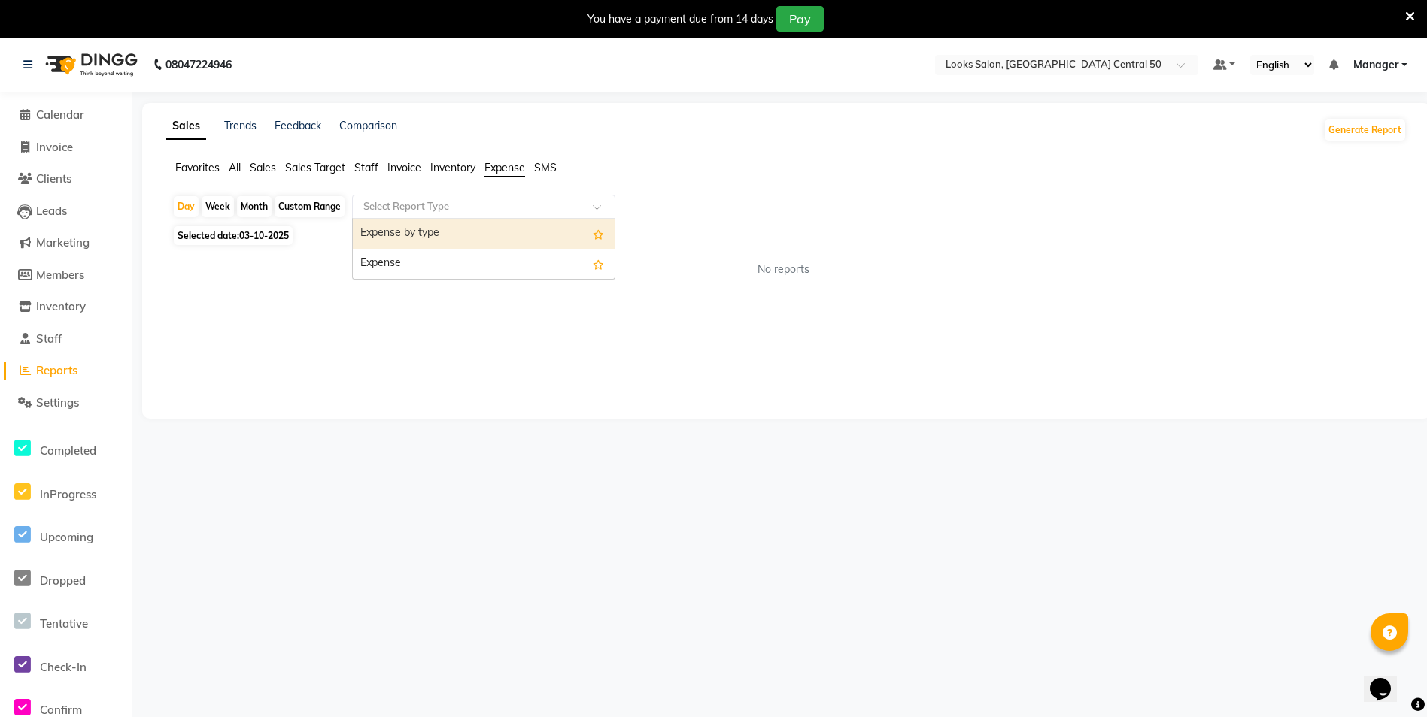
click at [399, 207] on input "text" at bounding box center [468, 206] width 217 height 15
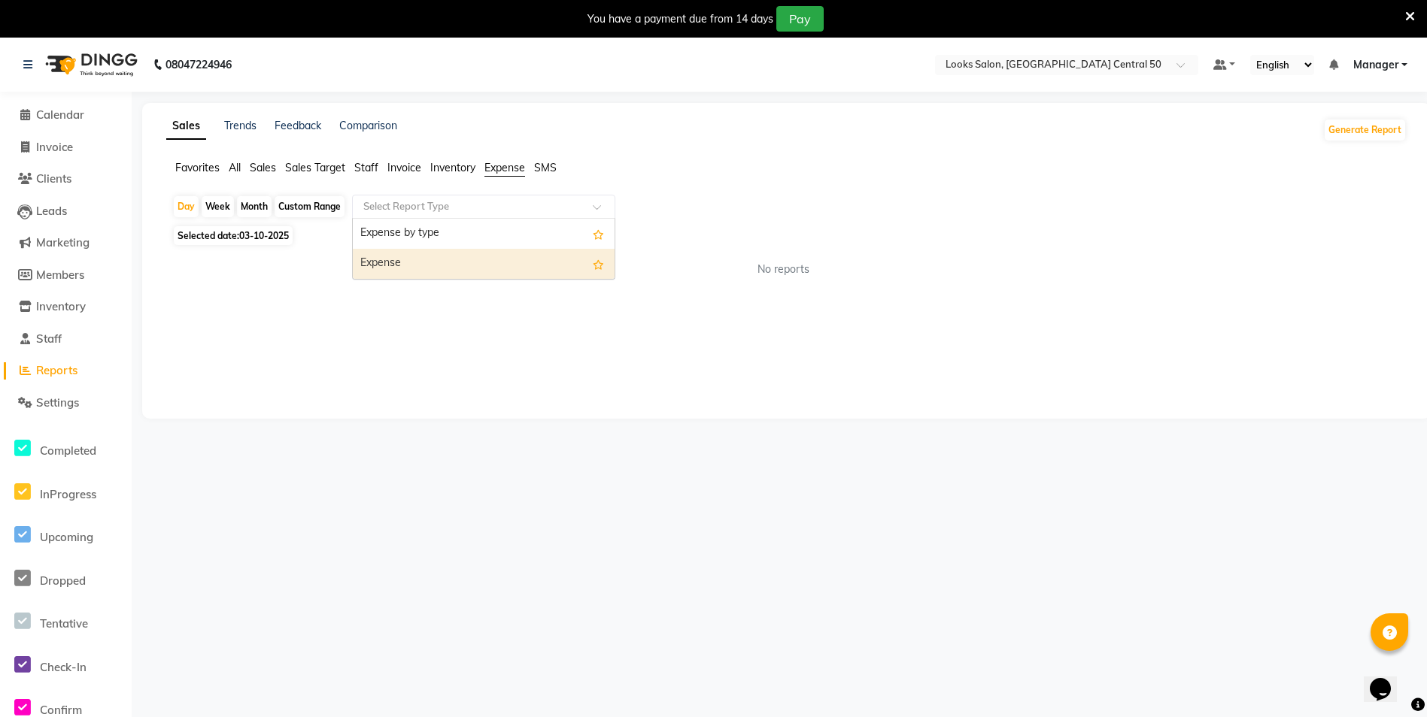
click at [414, 264] on div "Expense" at bounding box center [484, 264] width 262 height 30
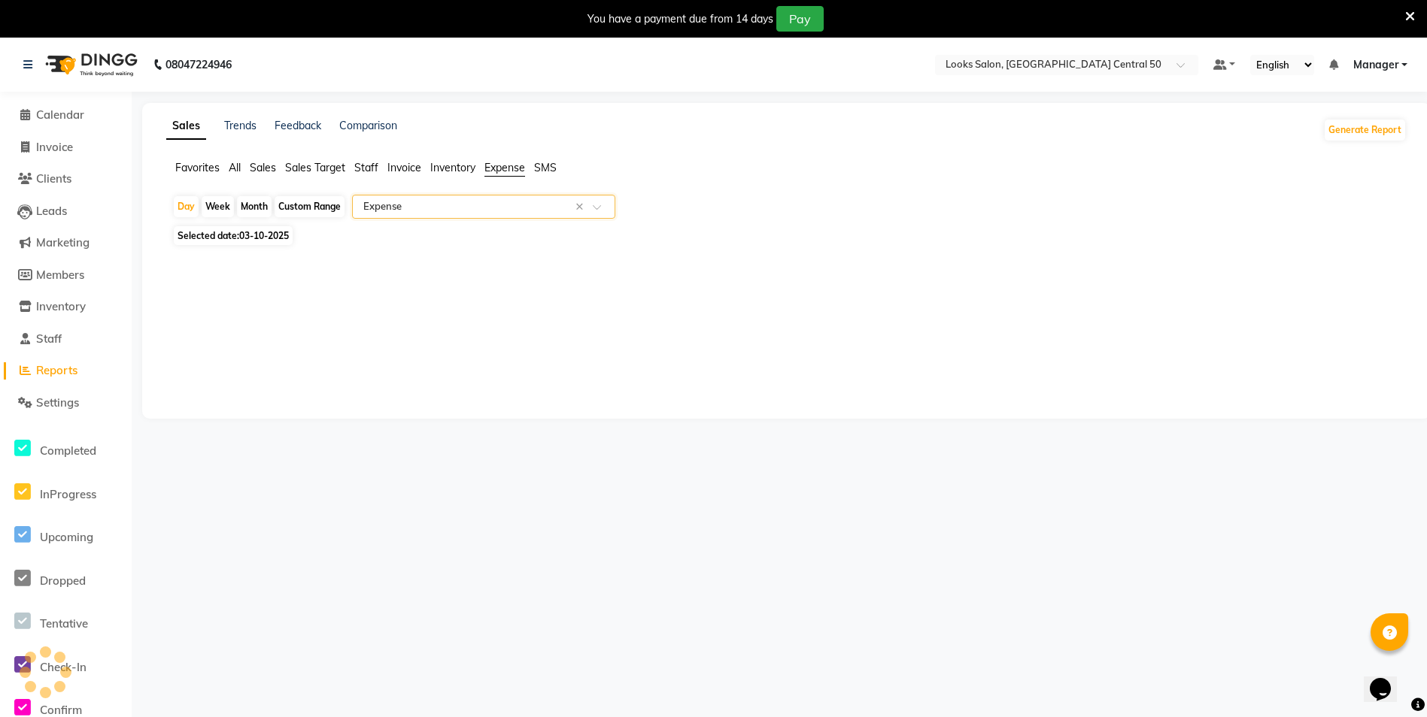
select select "full_report"
select select "csv"
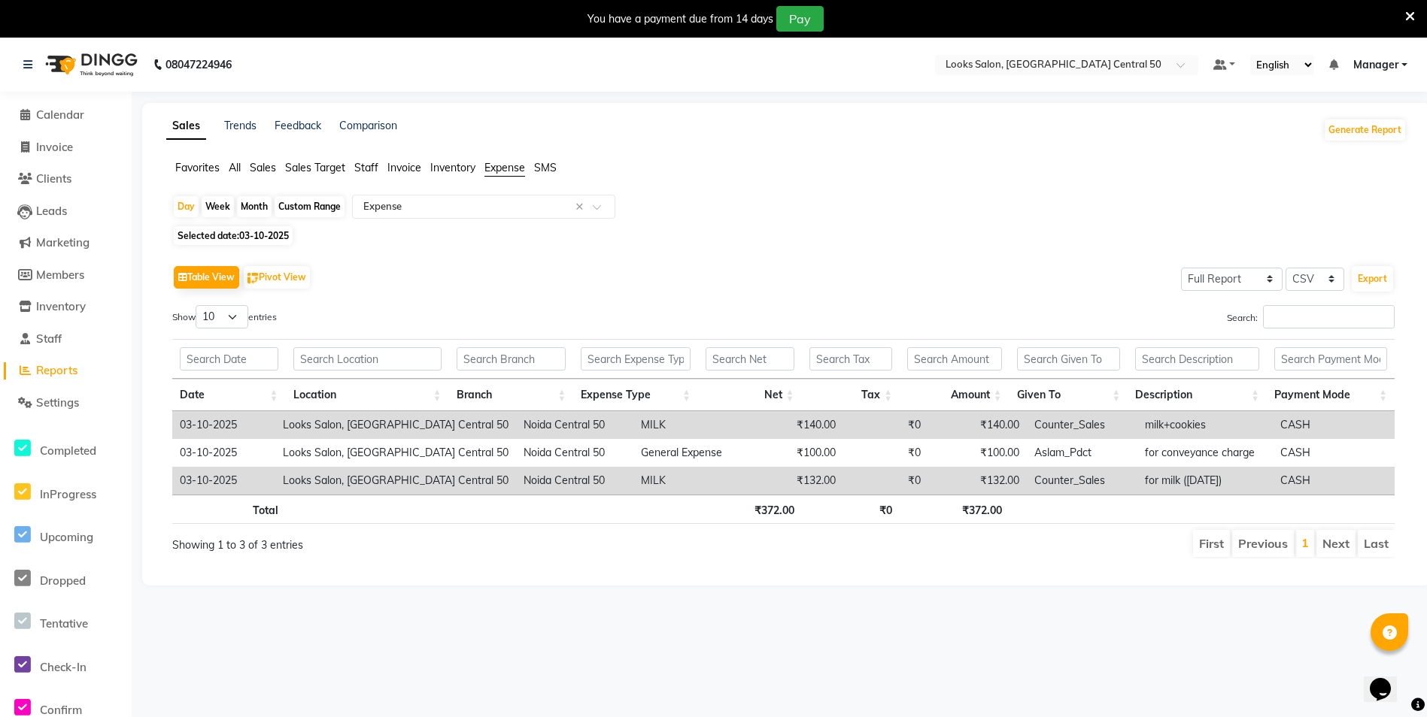
click at [275, 166] on span "Sales" at bounding box center [263, 168] width 26 height 14
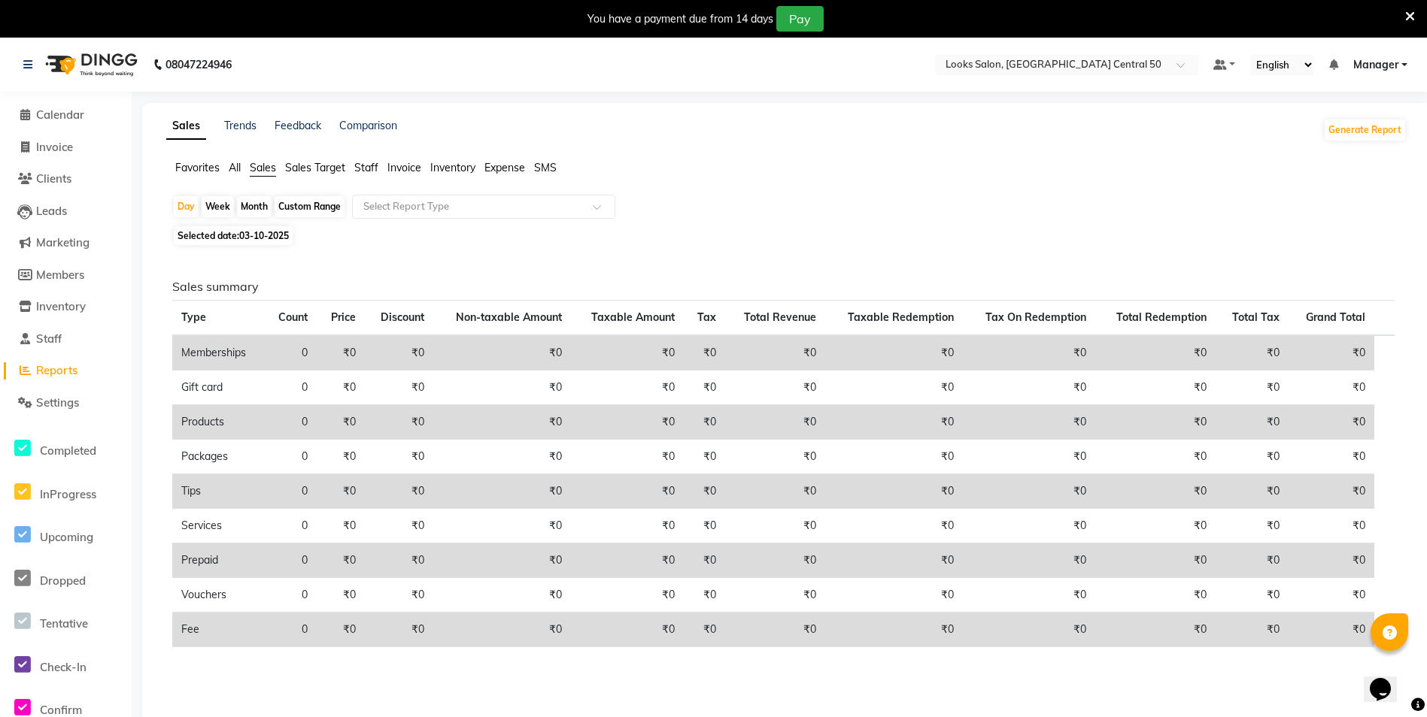
click at [59, 374] on span "Reports" at bounding box center [56, 370] width 41 height 14
click at [500, 168] on span "Expense" at bounding box center [504, 168] width 41 height 14
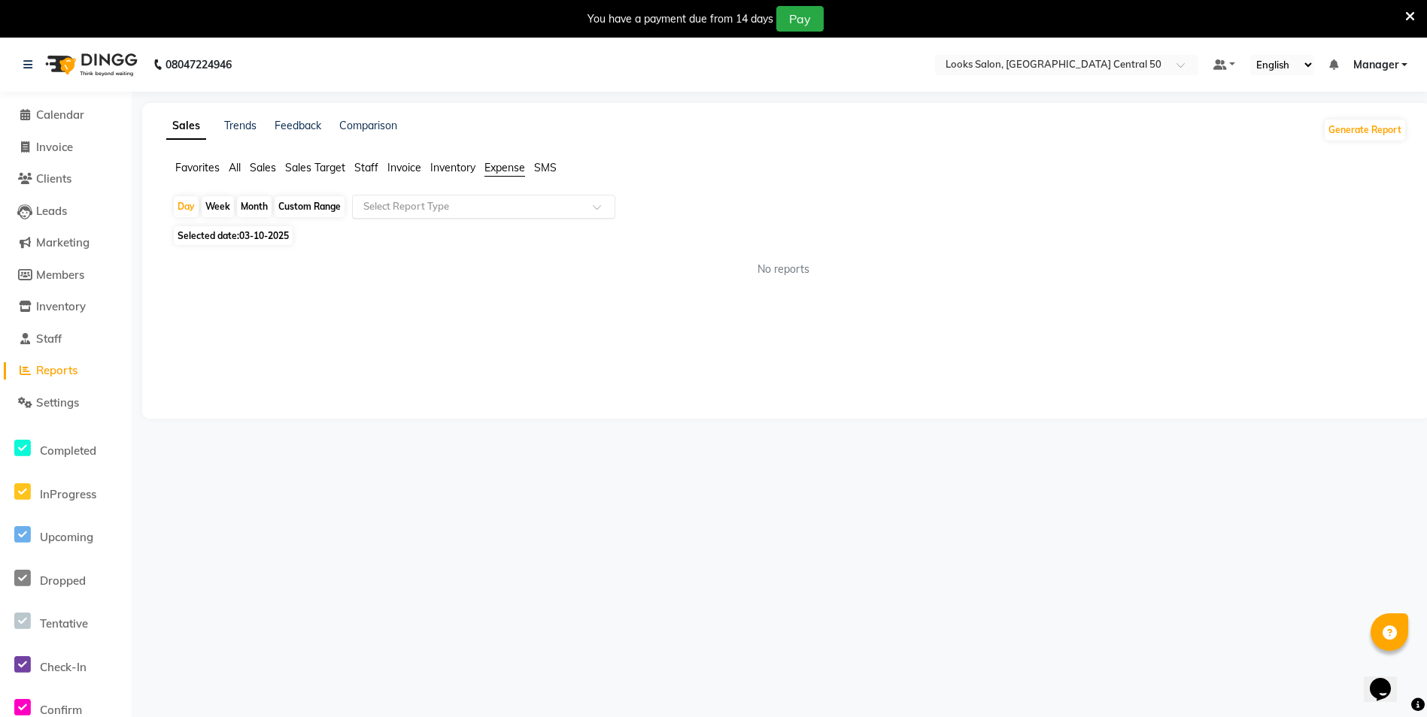
click at [429, 210] on input "text" at bounding box center [468, 206] width 217 height 15
click at [429, 263] on div "Expense" at bounding box center [484, 264] width 262 height 30
select select "full_report"
select select "csv"
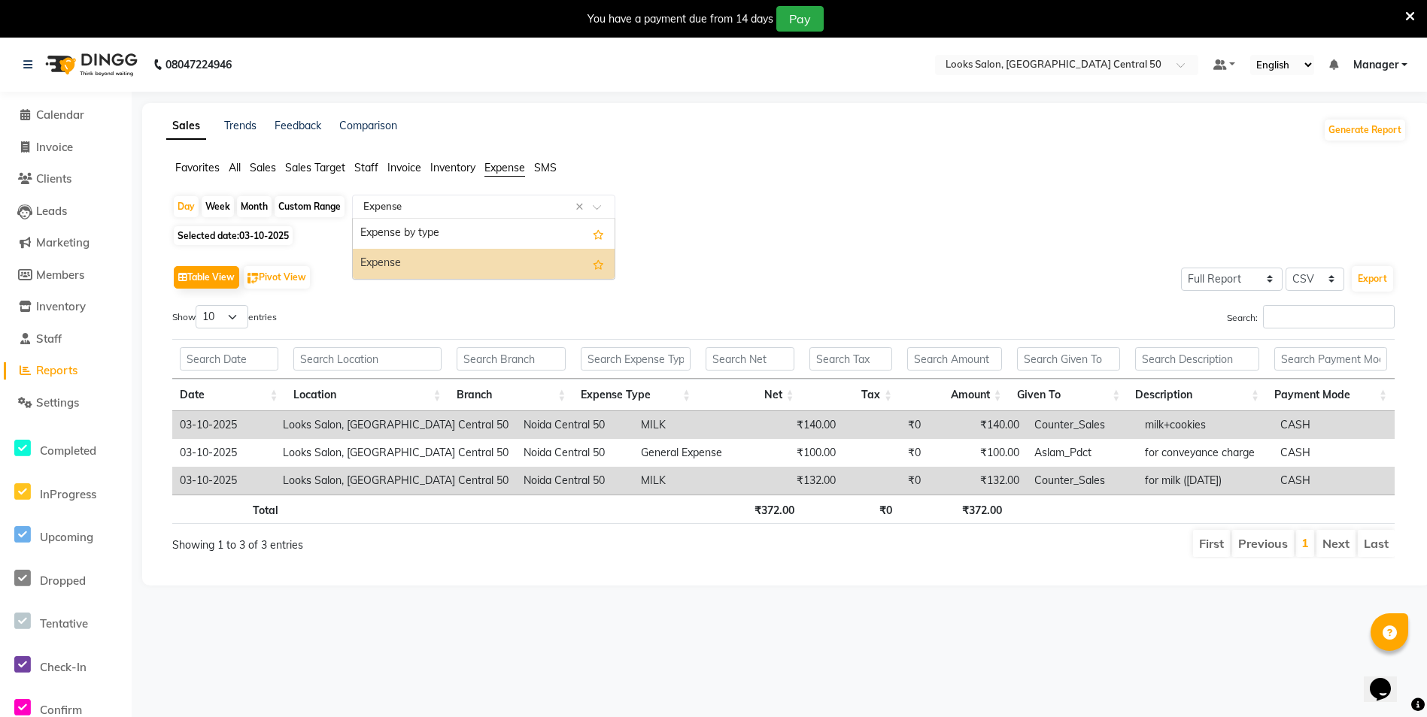
click at [416, 212] on input "text" at bounding box center [468, 206] width 217 height 15
click at [390, 265] on div "Expense" at bounding box center [484, 264] width 262 height 30
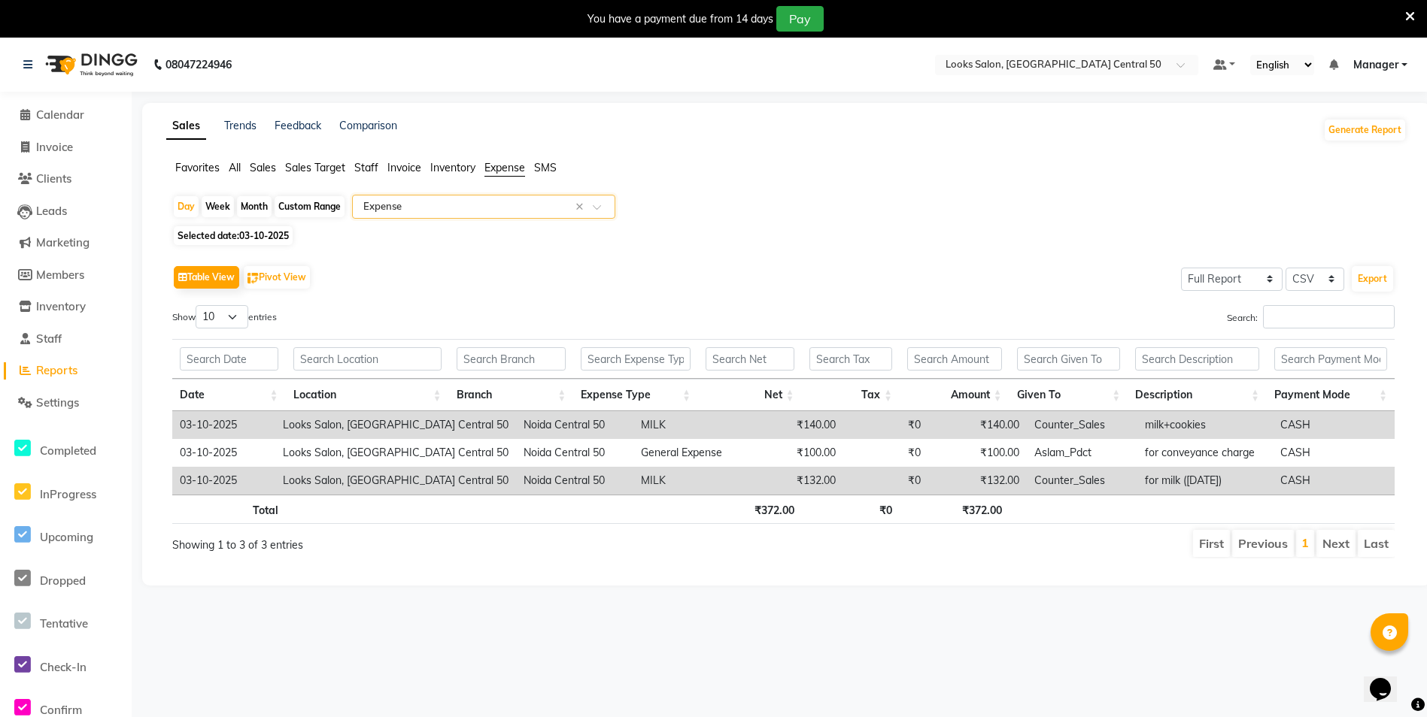
click at [820, 648] on div "08047224946 Select Location × Looks Salon, [GEOGRAPHIC_DATA] Central 50 Default…" at bounding box center [713, 396] width 1427 height 717
click at [68, 114] on span "Calendar" at bounding box center [60, 115] width 48 height 14
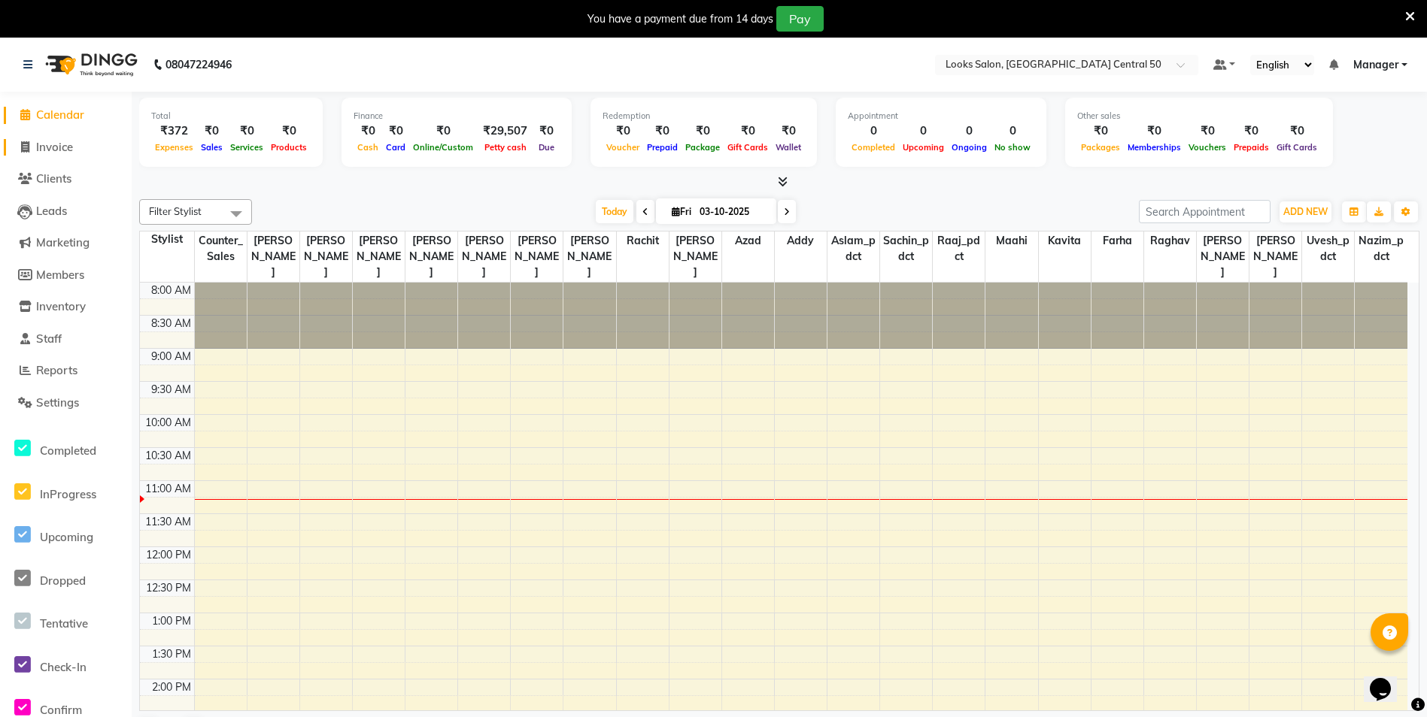
click at [38, 145] on span "Invoice" at bounding box center [54, 147] width 37 height 14
select select "9051"
select select "service"
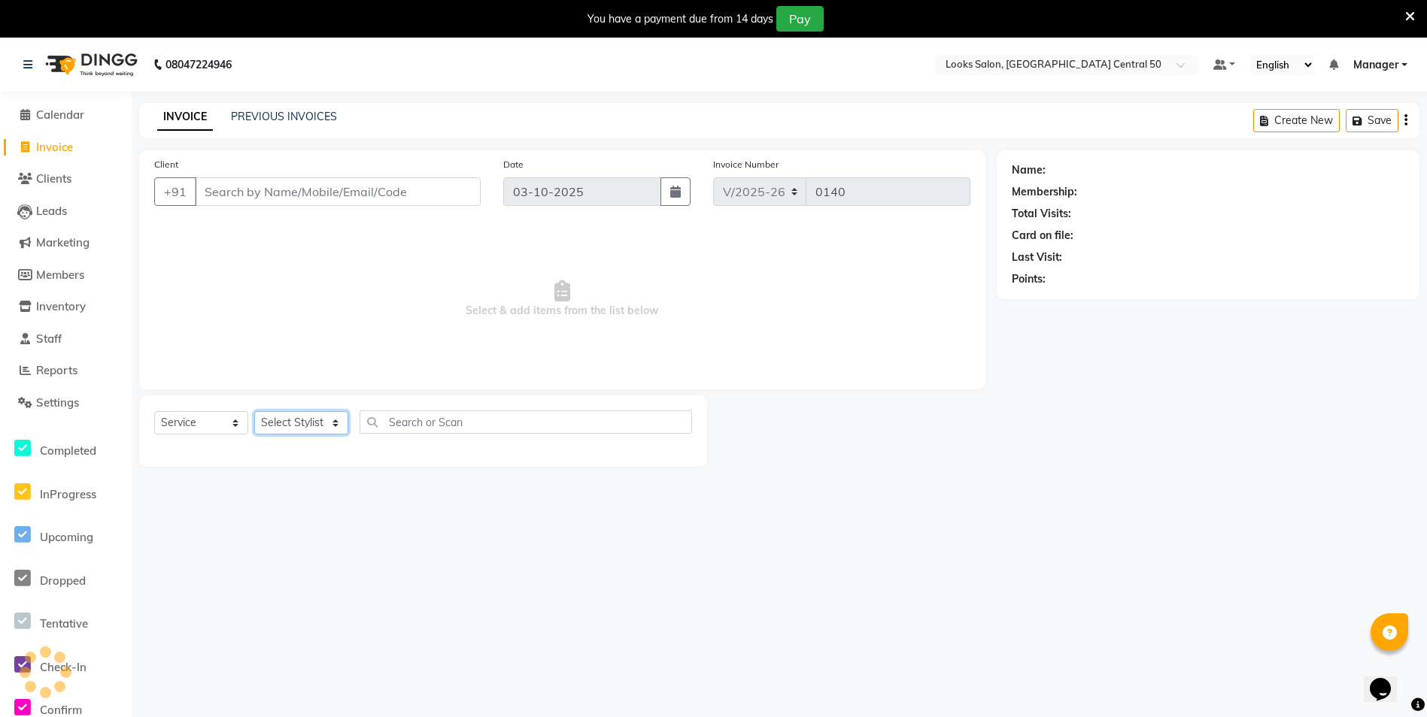
click at [311, 417] on select "Select Stylist" at bounding box center [301, 422] width 94 height 23
click at [310, 446] on div at bounding box center [423, 449] width 538 height 6
click at [315, 424] on select "Select Stylist [PERSON_NAME] [PERSON_NAME] Azad Counter_Sales [PERSON_NAME] [PE…" at bounding box center [301, 422] width 94 height 23
select select "92614"
click at [254, 411] on select "Select Stylist [PERSON_NAME] [PERSON_NAME] Azad Counter_Sales [PERSON_NAME] [PE…" at bounding box center [301, 422] width 94 height 23
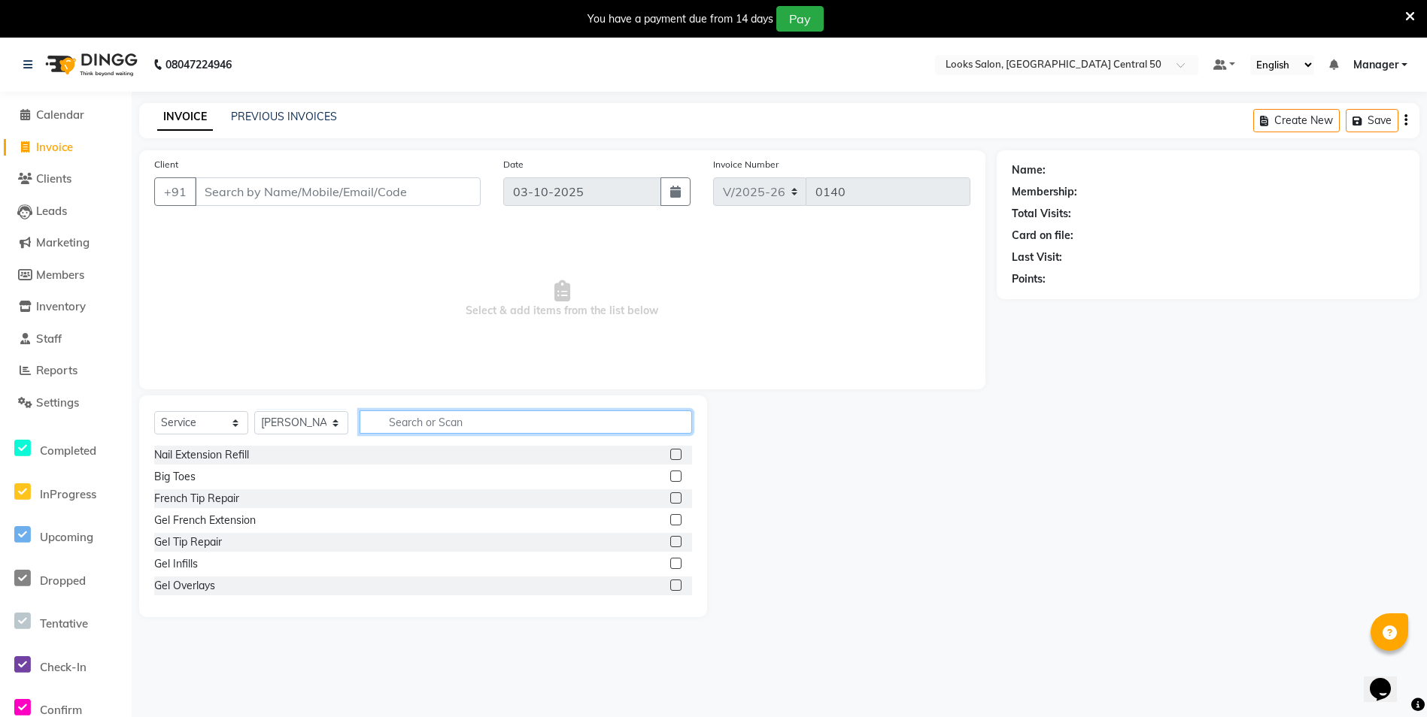
click at [466, 432] on input "text" at bounding box center [525, 422] width 332 height 23
type input "cut"
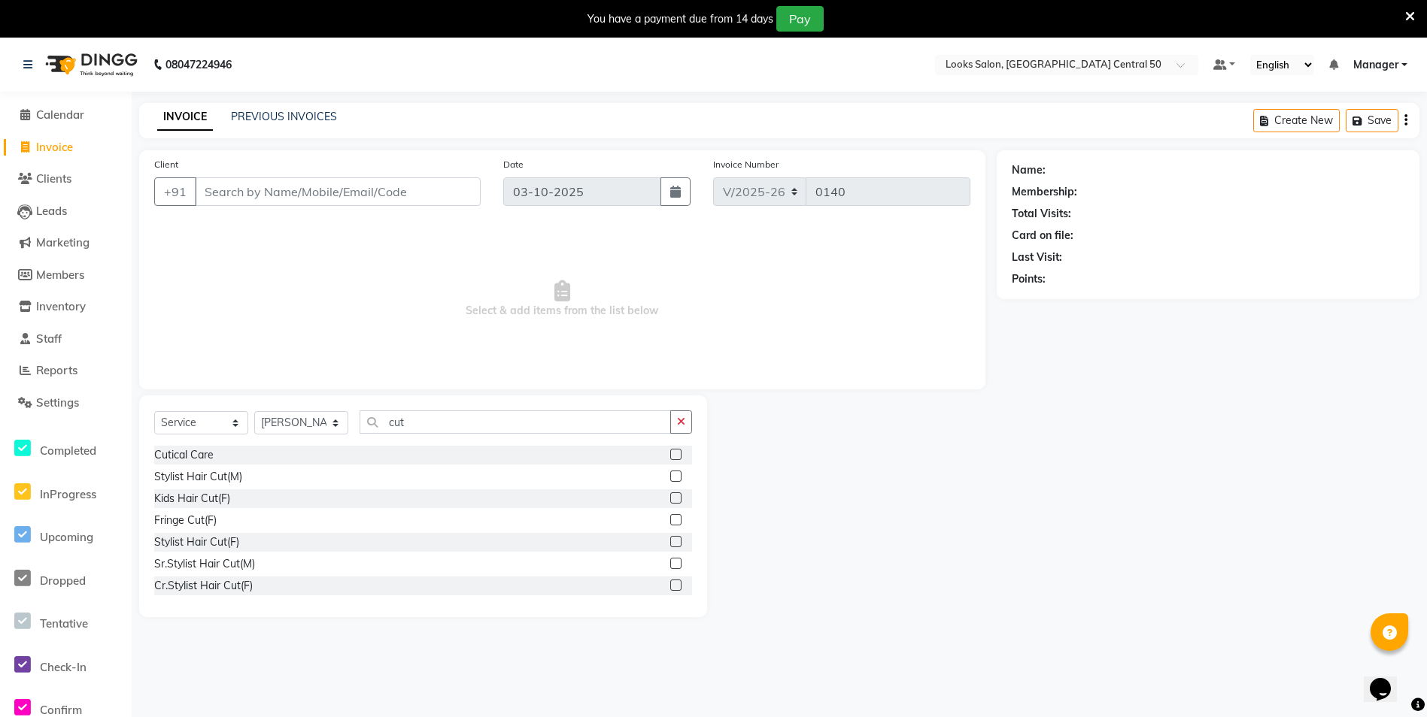
click at [670, 544] on label at bounding box center [675, 541] width 11 height 11
click at [670, 544] on input "checkbox" at bounding box center [675, 543] width 10 height 10
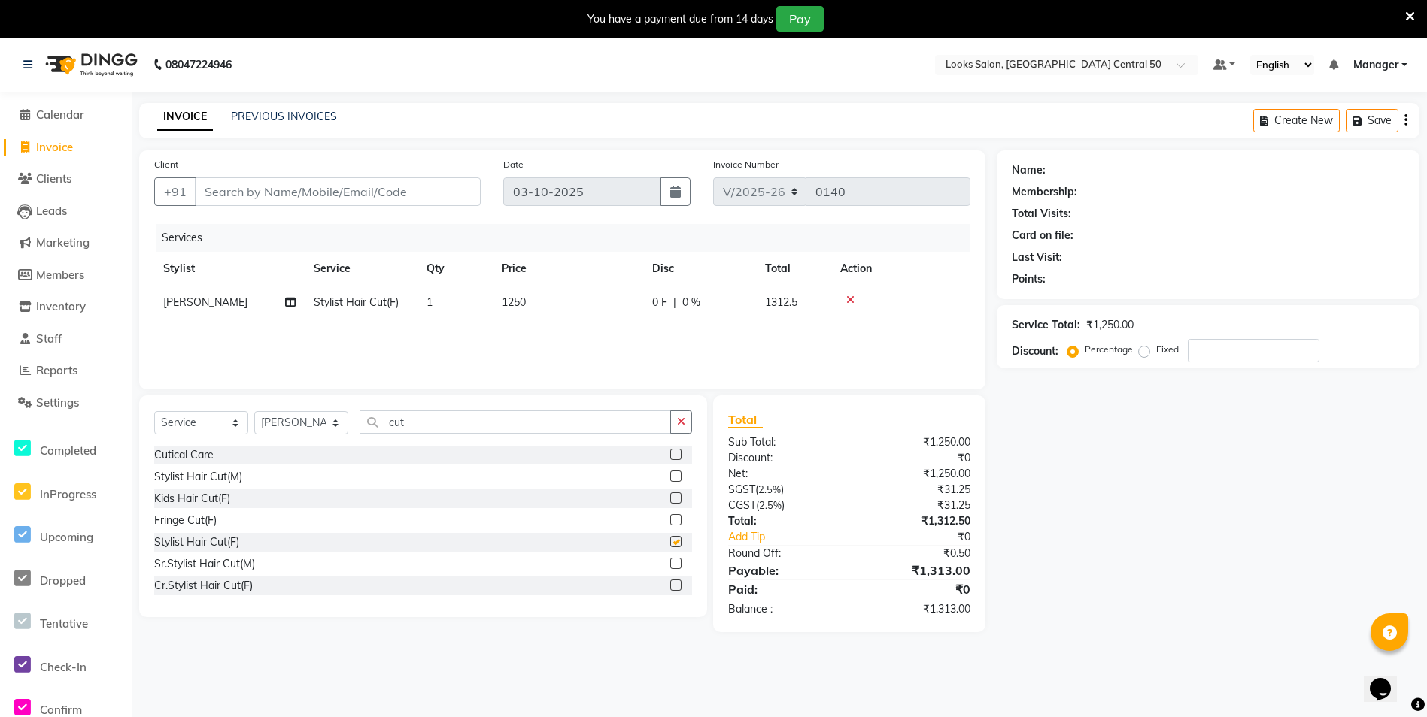
checkbox input "false"
click at [334, 423] on select "Select Stylist [PERSON_NAME] [PERSON_NAME] Azad Counter_Sales [PERSON_NAME] [PE…" at bounding box center [301, 422] width 94 height 23
select select "92619"
click at [254, 411] on select "Select Stylist [PERSON_NAME] [PERSON_NAME] Azad Counter_Sales [PERSON_NAME] [PE…" at bounding box center [301, 422] width 94 height 23
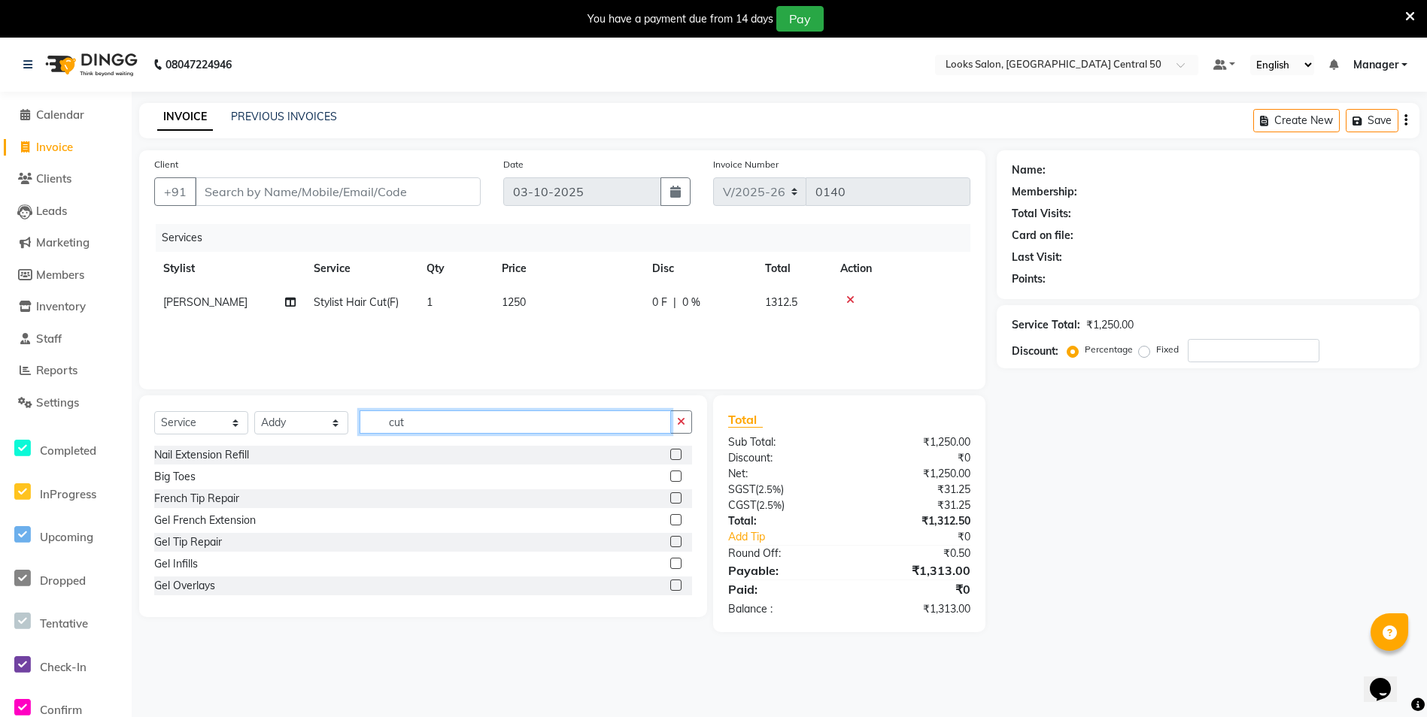
click at [441, 420] on input "cut" at bounding box center [514, 422] width 311 height 23
type input "cut"
click at [670, 475] on label at bounding box center [675, 476] width 11 height 11
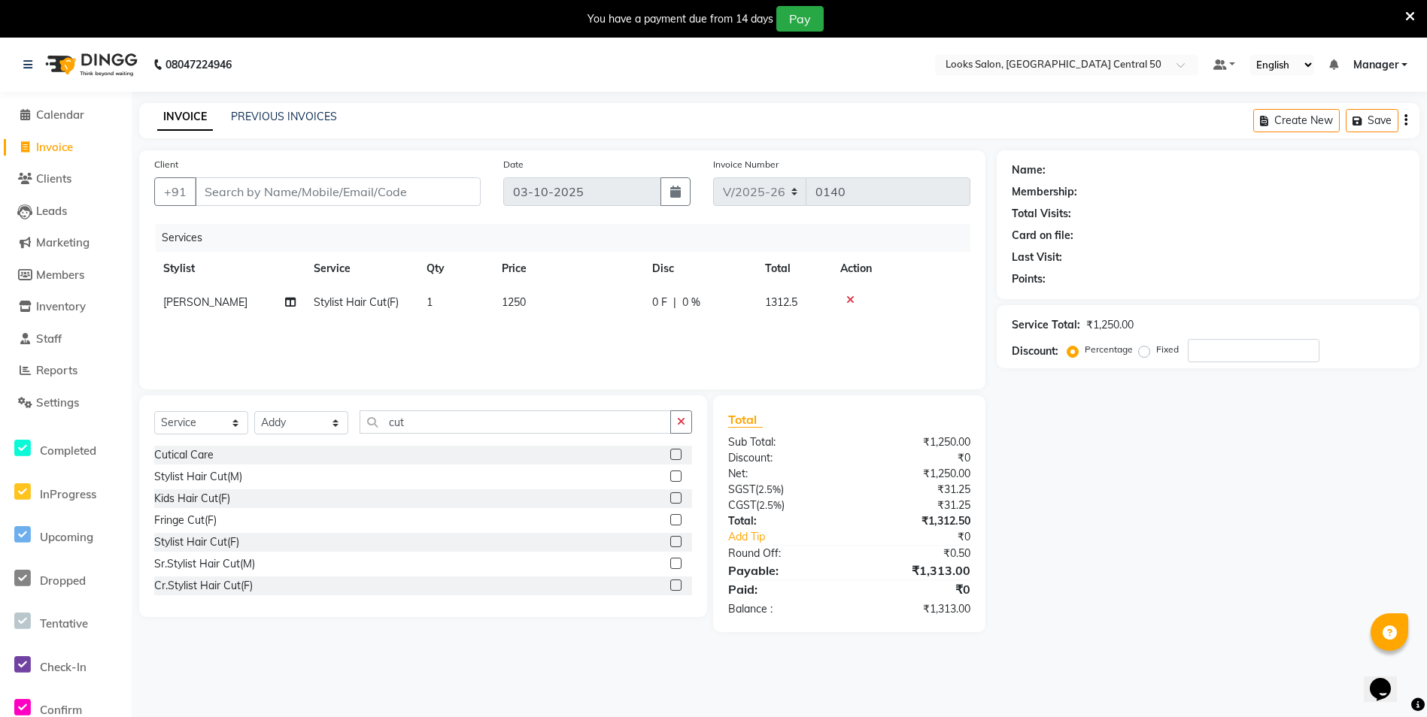
click at [670, 475] on input "checkbox" at bounding box center [675, 477] width 10 height 10
checkbox input "false"
click at [320, 419] on select "Select Stylist [PERSON_NAME] [PERSON_NAME] Azad Counter_Sales [PERSON_NAME] [PE…" at bounding box center [301, 422] width 94 height 23
select select "92623"
click at [254, 414] on select "Select Stylist [PERSON_NAME] [PERSON_NAME] Azad Counter_Sales [PERSON_NAME] [PE…" at bounding box center [301, 422] width 94 height 23
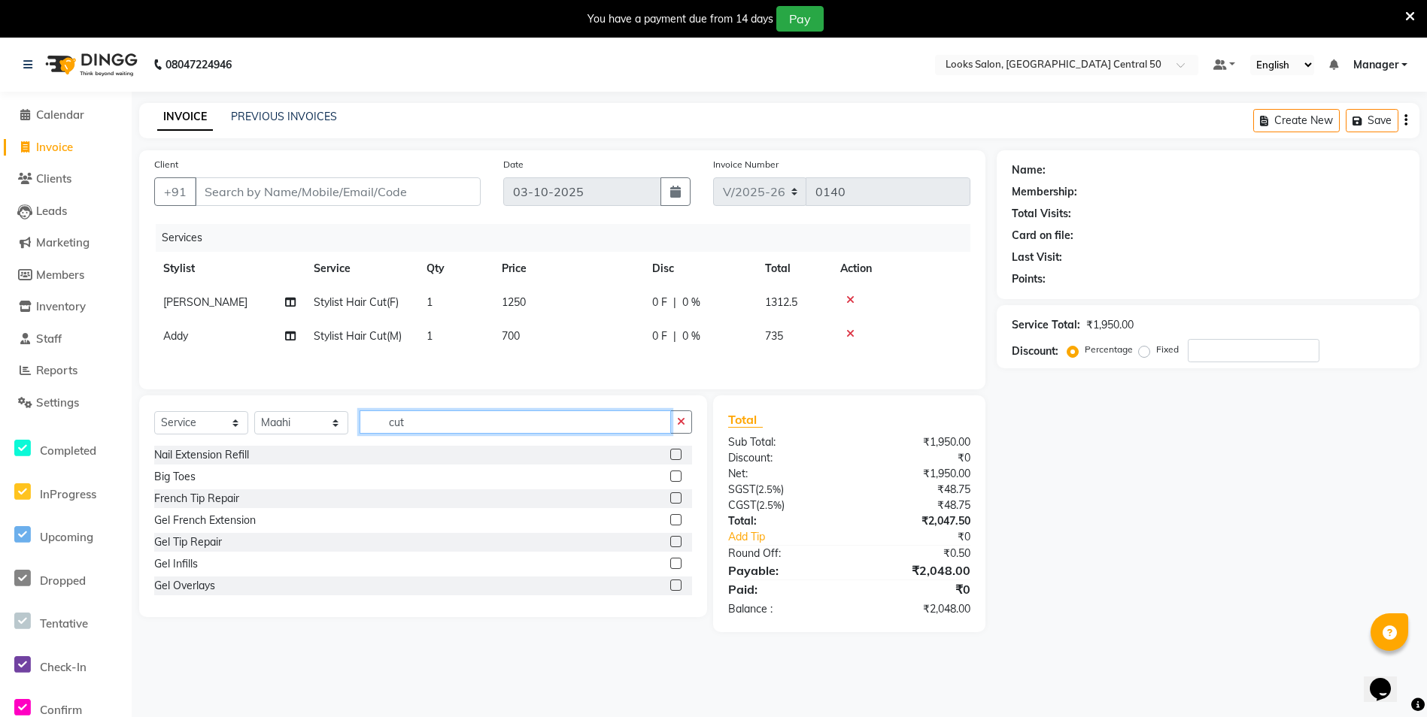
click at [432, 422] on input "cut" at bounding box center [514, 422] width 311 height 23
type input "eyebr"
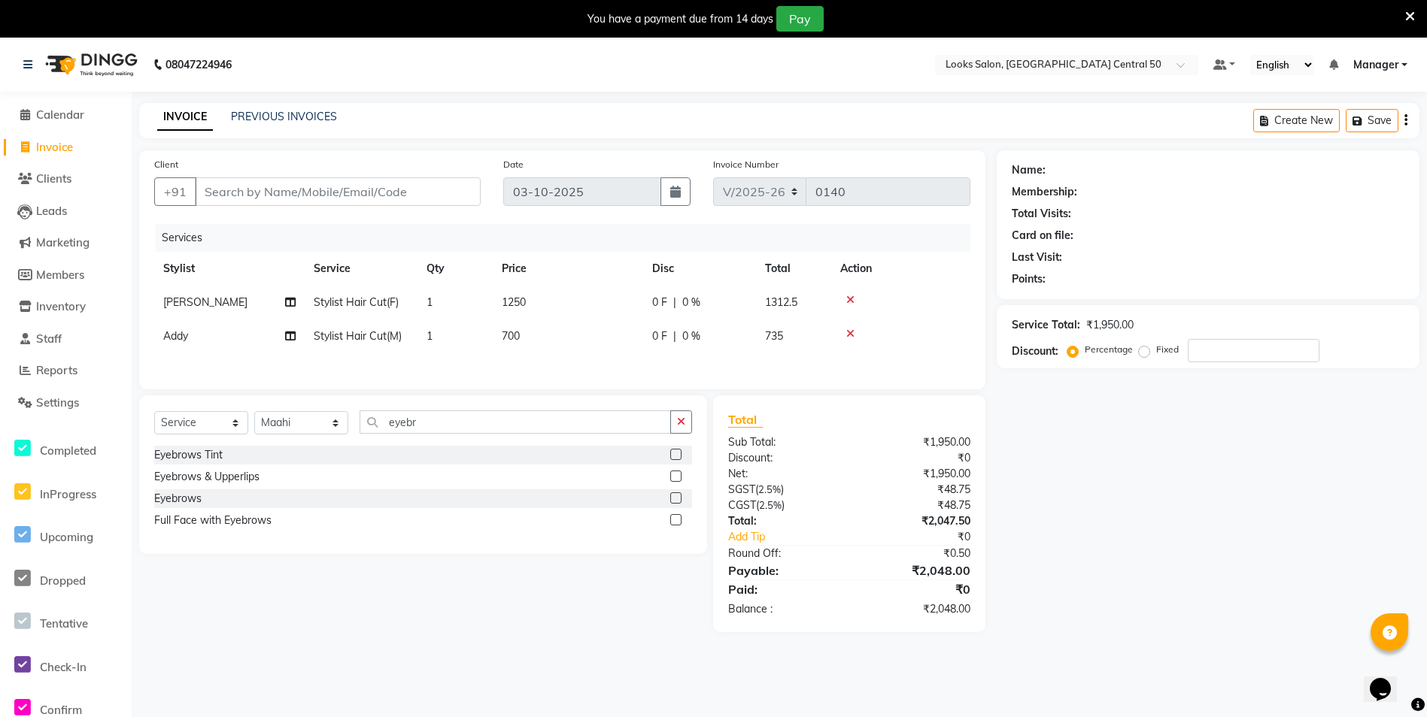
click at [676, 480] on label at bounding box center [675, 476] width 11 height 11
click at [676, 480] on input "checkbox" at bounding box center [675, 477] width 10 height 10
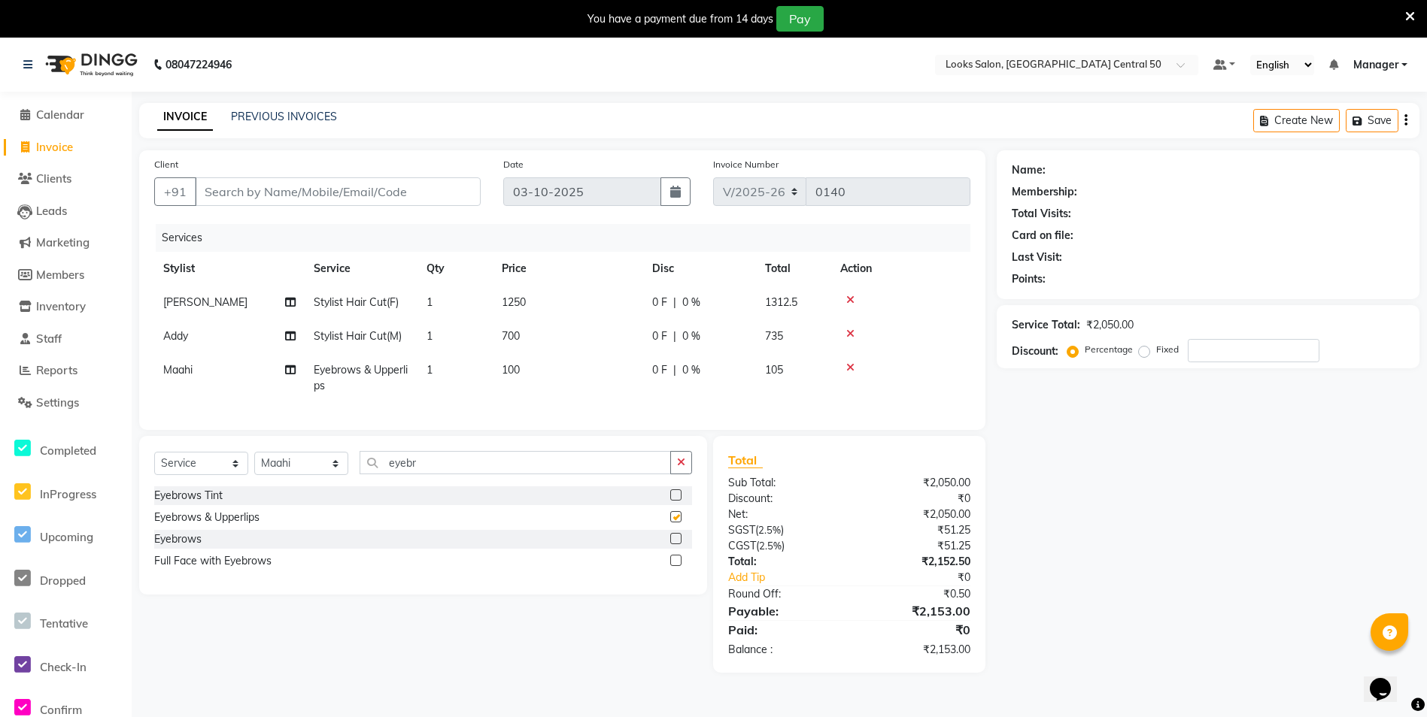
checkbox input "false"
click at [587, 375] on td "100" at bounding box center [568, 378] width 150 height 50
select select "92623"
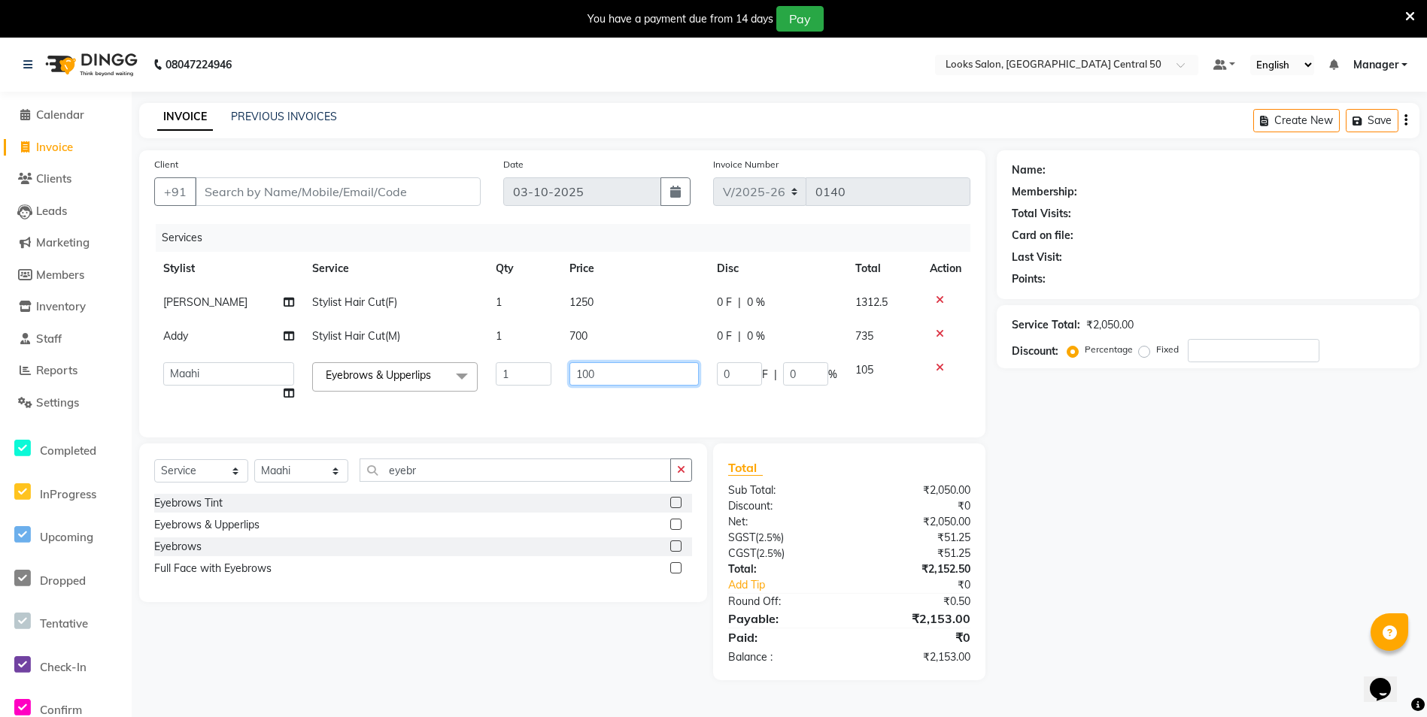
drag, startPoint x: 617, startPoint y: 375, endPoint x: 537, endPoint y: 383, distance: 80.8
click at [538, 383] on tr "[PERSON_NAME] [PERSON_NAME] Aslam_pdct Azad Counter_Sales [PERSON_NAME] [PERSON…" at bounding box center [562, 381] width 816 height 57
type input "160"
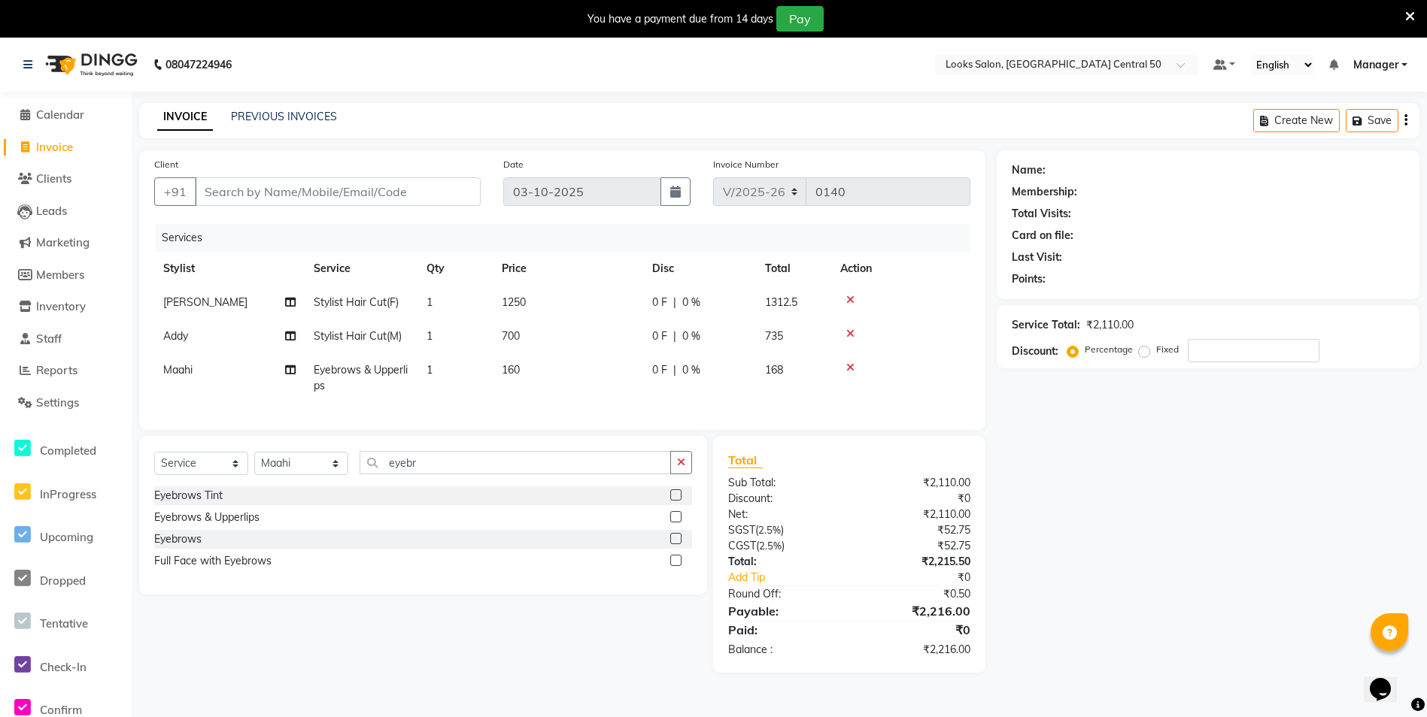
click at [1107, 420] on div "Name: Membership: Total Visits: Card on file: Last Visit: Points: Service Total…" at bounding box center [1213, 411] width 434 height 523
